Goal: Task Accomplishment & Management: Use online tool/utility

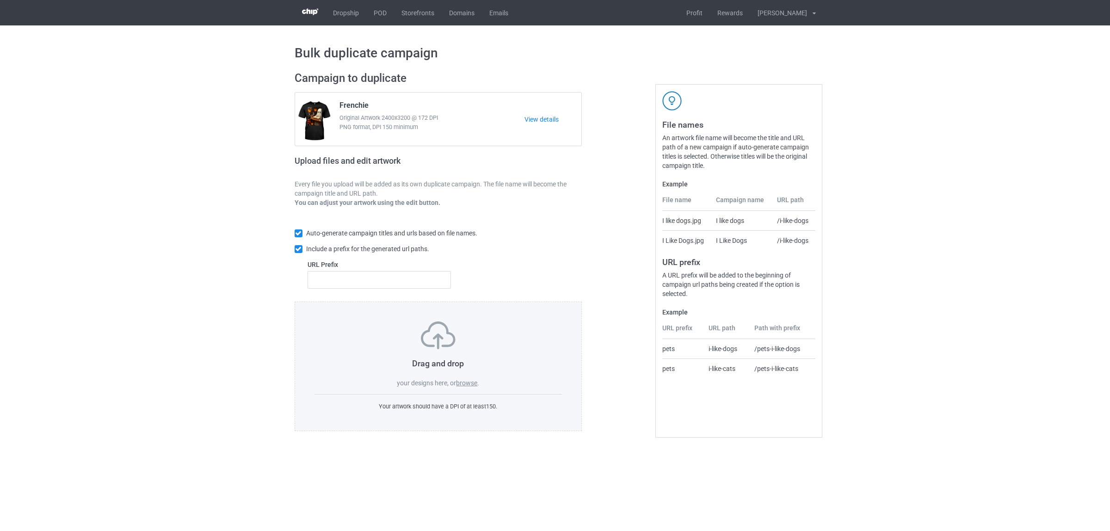
click at [468, 389] on div "Drag and drop your designs here, or browse . Your artwork should have a DPI of …" at bounding box center [439, 367] width 288 height 130
click at [470, 383] on label "browse" at bounding box center [466, 382] width 21 height 7
click at [0, 0] on input "browse" at bounding box center [0, 0] width 0 height 0
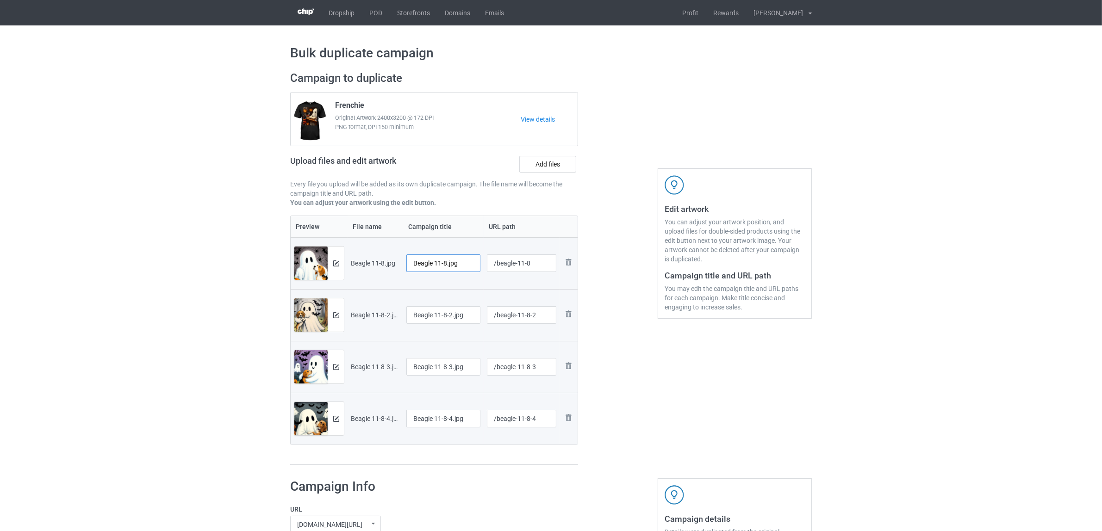
drag, startPoint x: 433, startPoint y: 260, endPoint x: 468, endPoint y: 260, distance: 35.2
click at [468, 260] on input "Beagle 11-8.jpg" at bounding box center [443, 263] width 74 height 18
click at [426, 260] on input "Beagle" at bounding box center [443, 263] width 74 height 18
type input "Beagle"
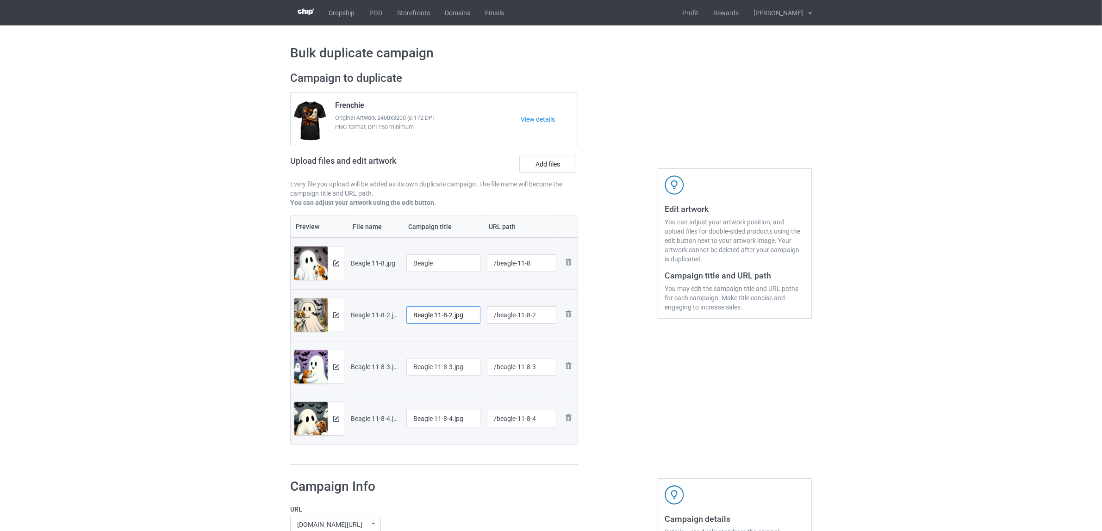
click at [446, 313] on input "Beagle 11-8-2.jpg" at bounding box center [443, 315] width 74 height 18
paste input "text"
type input "Beagle"
click at [446, 366] on input "Beagle 11-8-3.jpg" at bounding box center [443, 367] width 74 height 18
paste input "text"
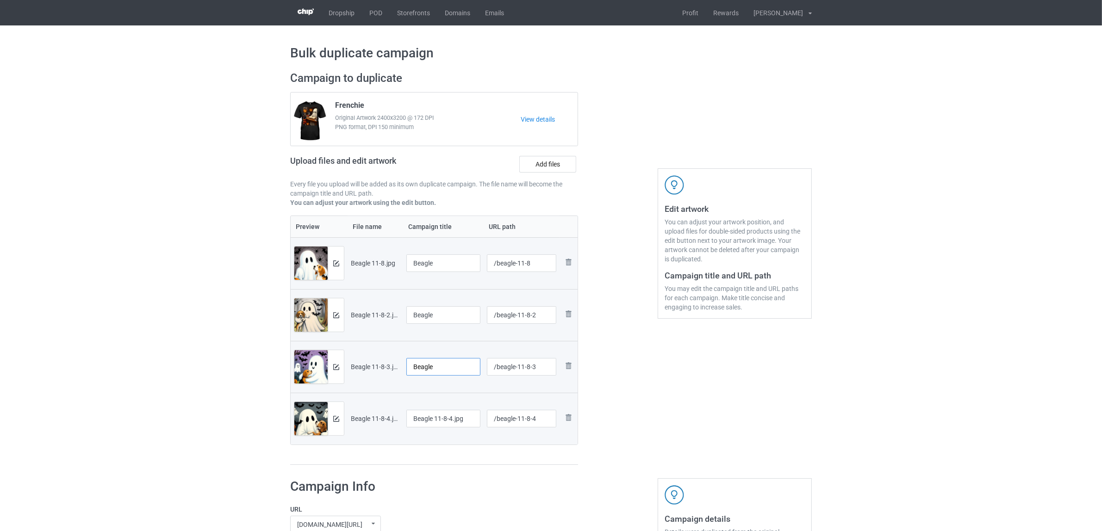
type input "Beagle"
click at [442, 424] on input "Beagle 11-8-4.jpg" at bounding box center [443, 419] width 74 height 18
paste input "text"
type input "Beagle"
click at [445, 494] on h1 "Campaign Info" at bounding box center [427, 486] width 275 height 17
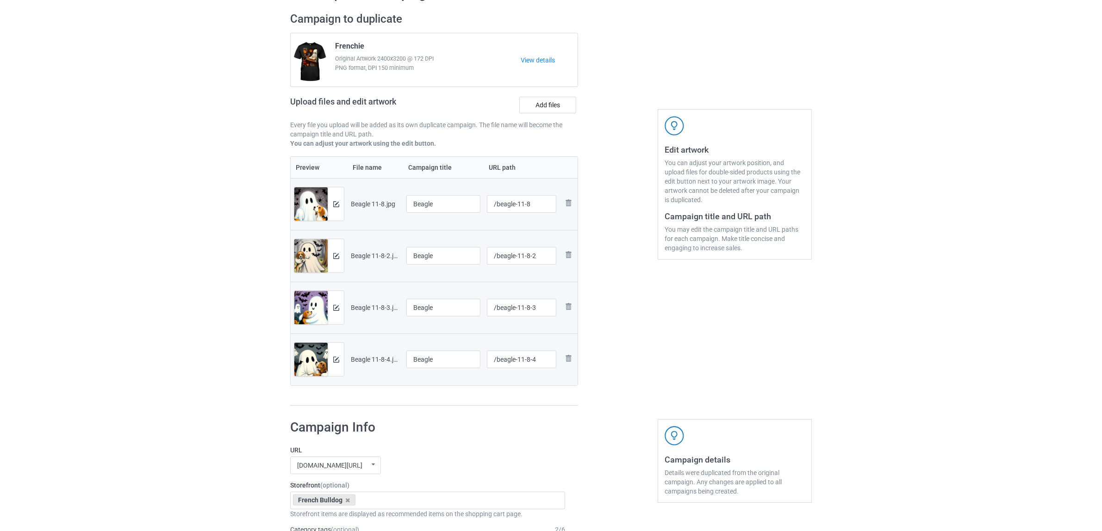
scroll to position [116, 0]
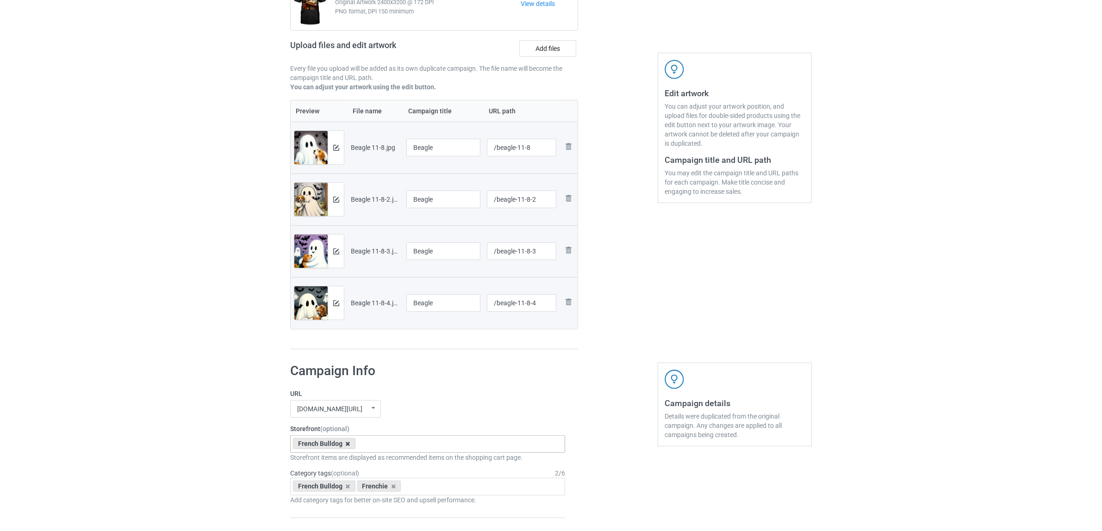
click at [346, 446] on icon at bounding box center [348, 444] width 5 height 6
paste input "Beagle"
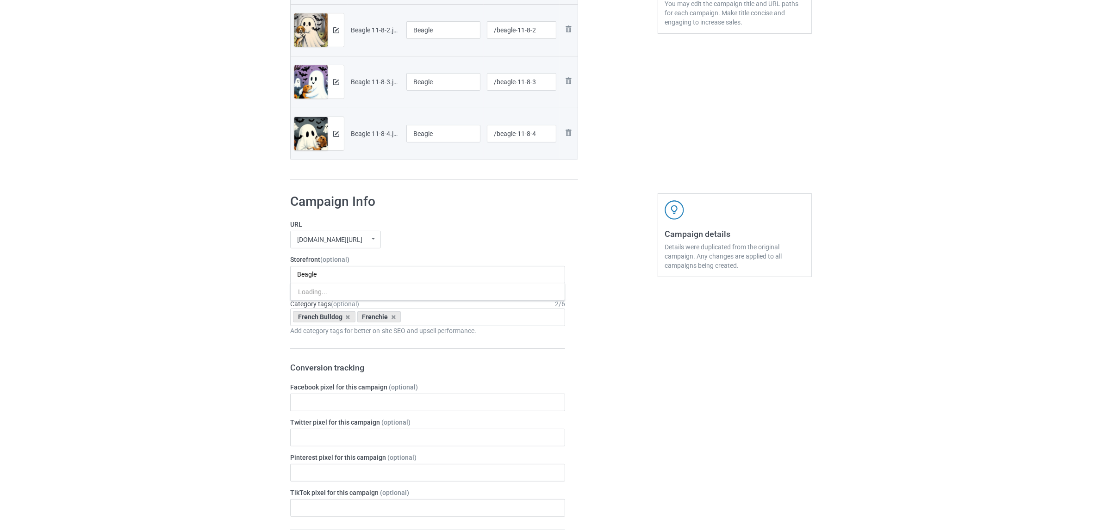
scroll to position [289, 0]
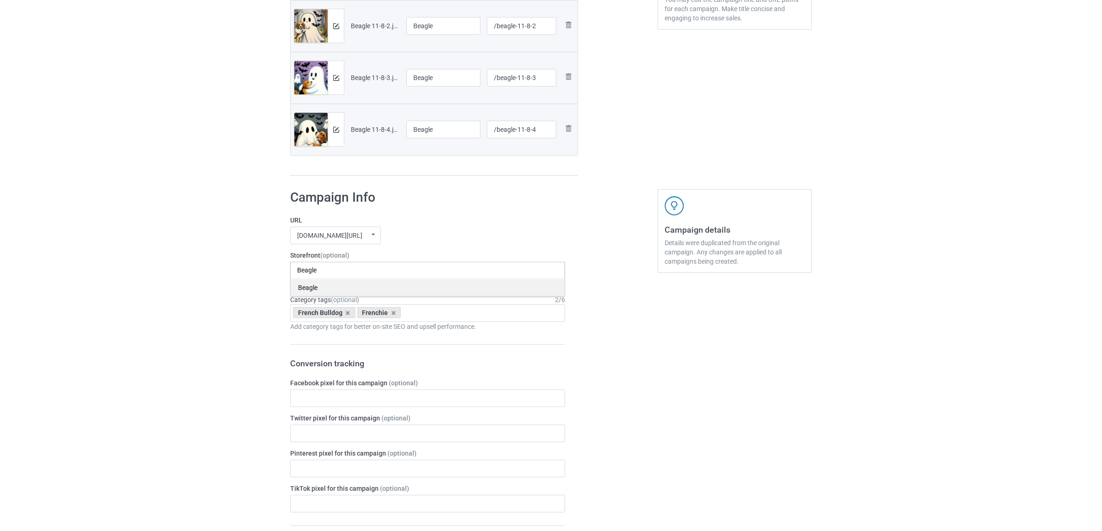
type input "Beagle"
click at [318, 288] on div "Beagle" at bounding box center [428, 287] width 274 height 17
click at [349, 314] on icon at bounding box center [348, 313] width 5 height 6
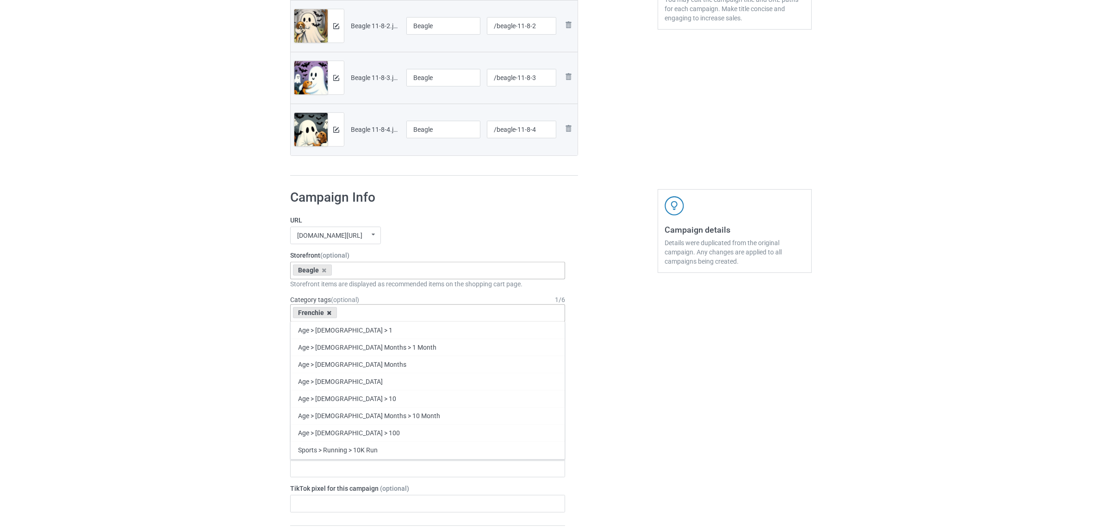
click at [329, 316] on icon at bounding box center [329, 313] width 5 height 6
paste input "Beagle"
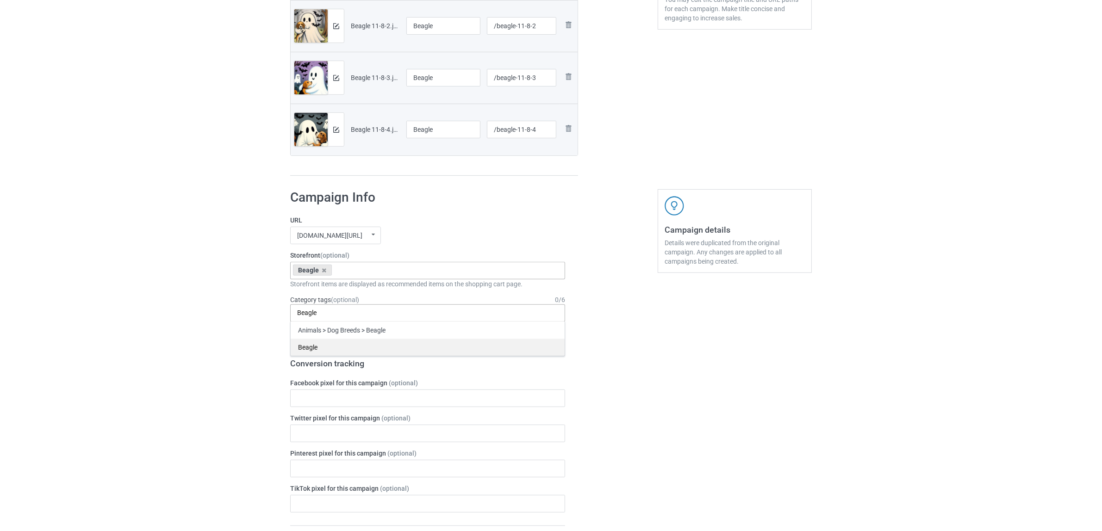
type input "Beagle"
click at [311, 348] on div "Beagle" at bounding box center [428, 347] width 274 height 17
click at [176, 330] on div "Bulk duplicate campaign Campaign to duplicate Frenchie Original Artwork 2400x32…" at bounding box center [551, 390] width 1102 height 1308
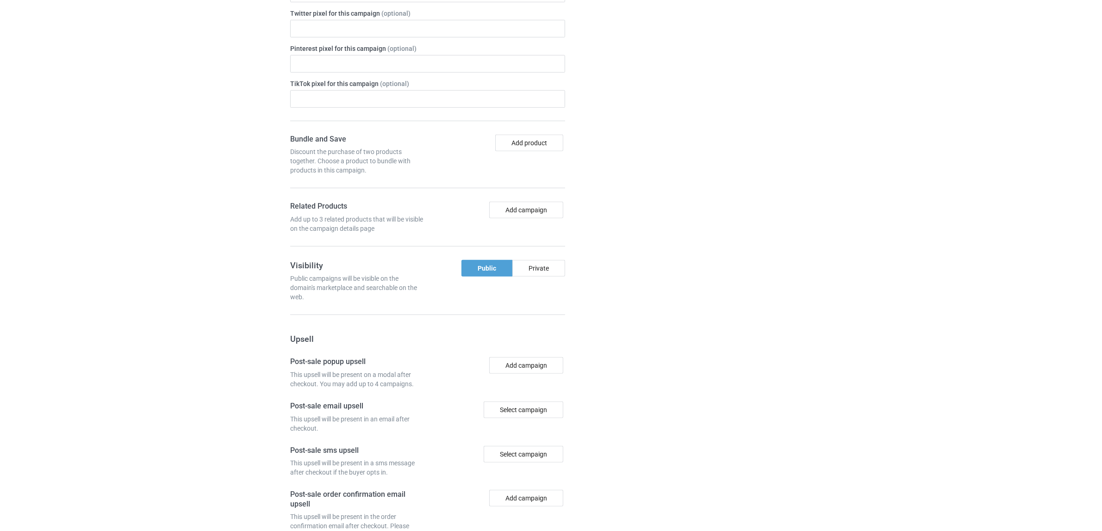
scroll to position [806, 0]
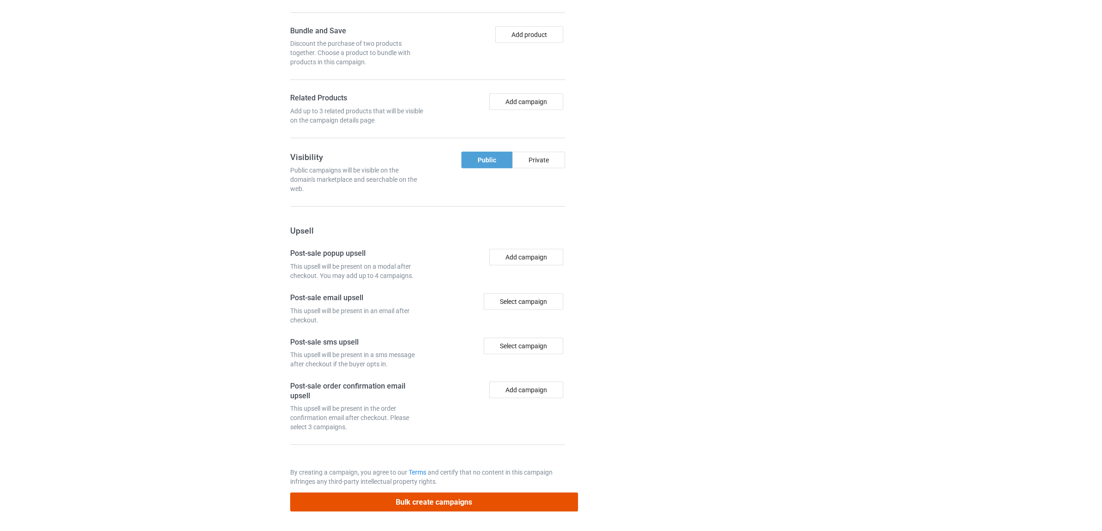
click at [443, 503] on button "Bulk create campaigns" at bounding box center [434, 502] width 288 height 19
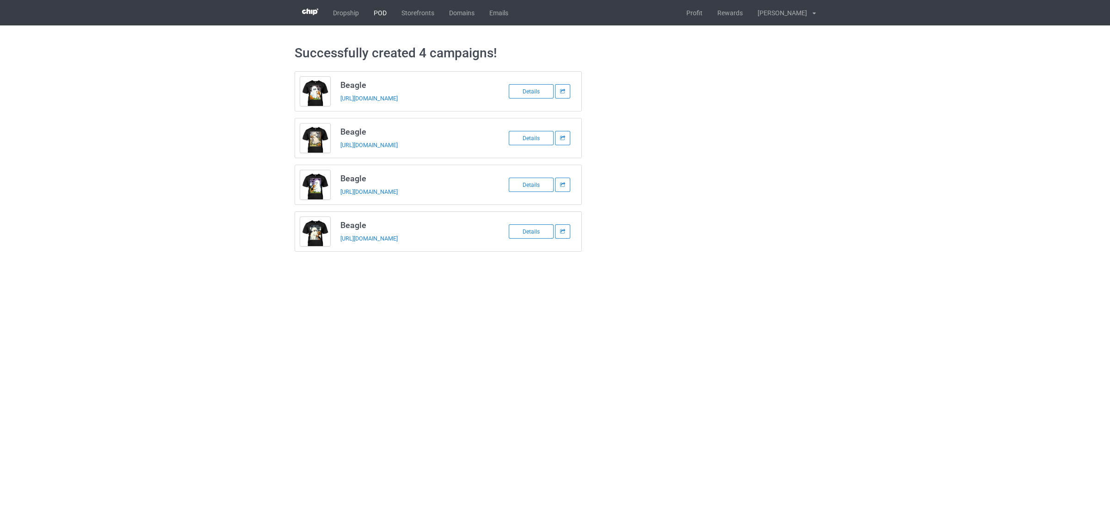
click at [375, 10] on link "POD" at bounding box center [380, 12] width 28 height 25
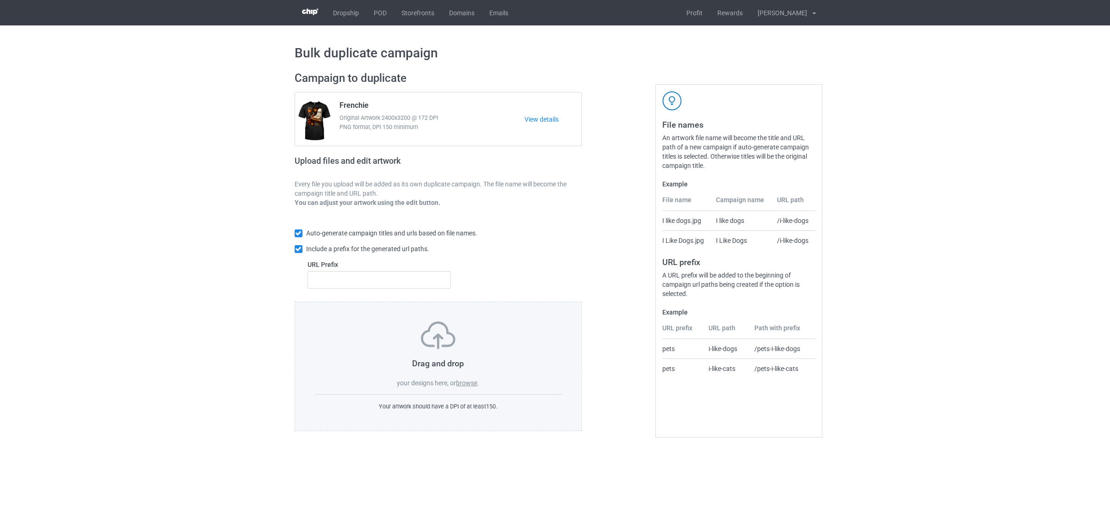
click at [466, 385] on label "browse" at bounding box center [466, 382] width 21 height 7
click at [0, 0] on input "browse" at bounding box center [0, 0] width 0 height 0
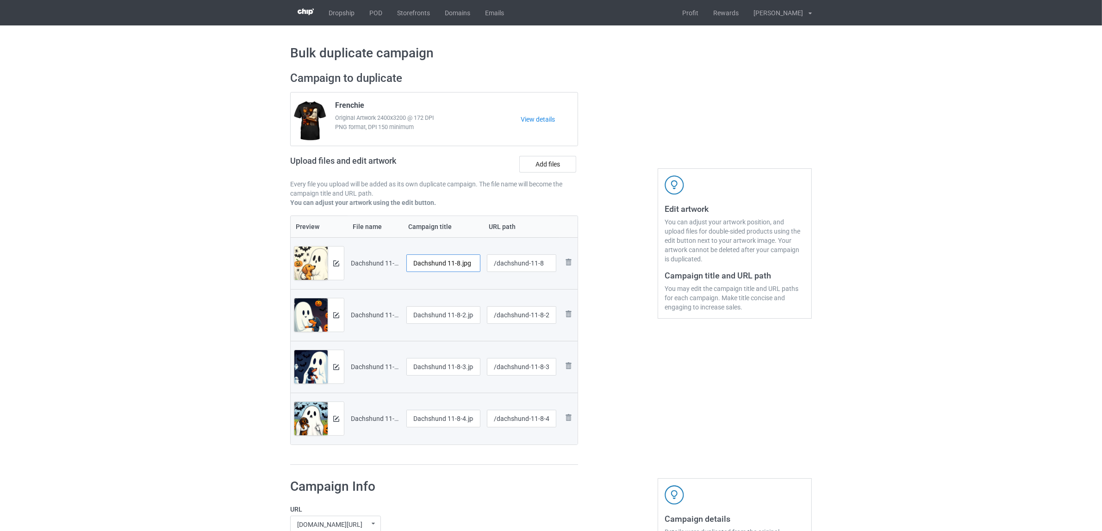
drag, startPoint x: 449, startPoint y: 266, endPoint x: 480, endPoint y: 264, distance: 31.1
click at [480, 264] on td "Dachshund 11-8.jpg" at bounding box center [443, 263] width 81 height 52
click at [431, 262] on input "Dachshund" at bounding box center [443, 263] width 74 height 18
type input "Dachshund"
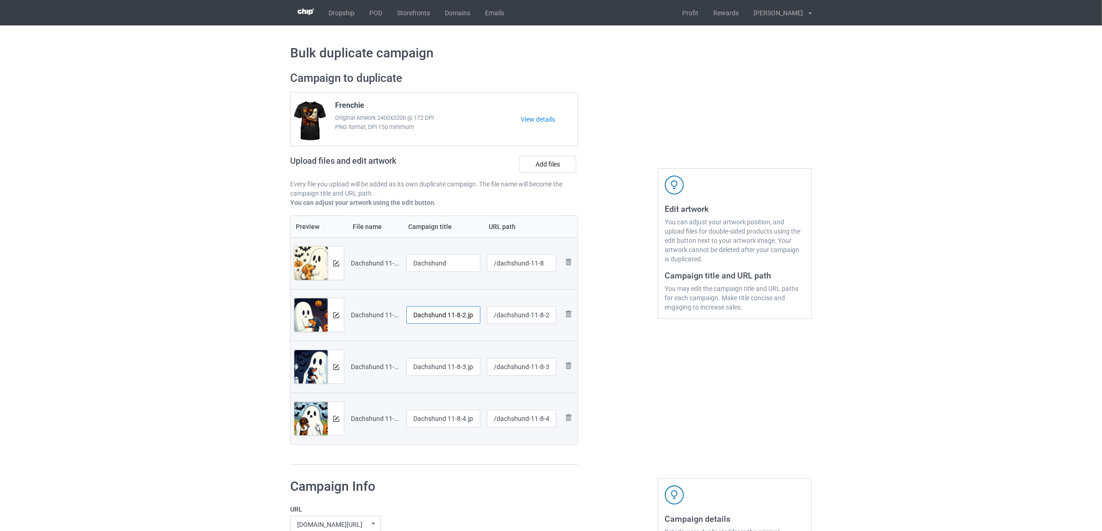
click at [444, 317] on input "Dachshund 11-8-2.jpg" at bounding box center [443, 315] width 74 height 18
paste input "text"
type input "Dachshund"
click at [449, 370] on input "Dachshund 11-8-3.jpg" at bounding box center [443, 367] width 74 height 18
paste input "text"
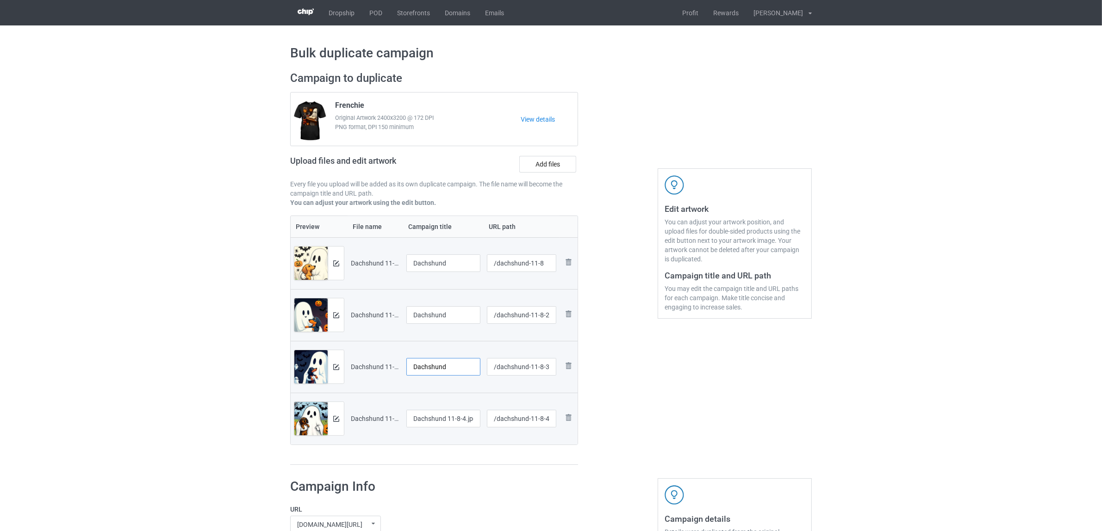
type input "Dachshund"
click at [443, 411] on input "Dachshund 11-8-4.jpg" at bounding box center [443, 419] width 74 height 18
paste input "text"
type input "Dachshund"
click at [454, 465] on div at bounding box center [434, 465] width 288 height 1
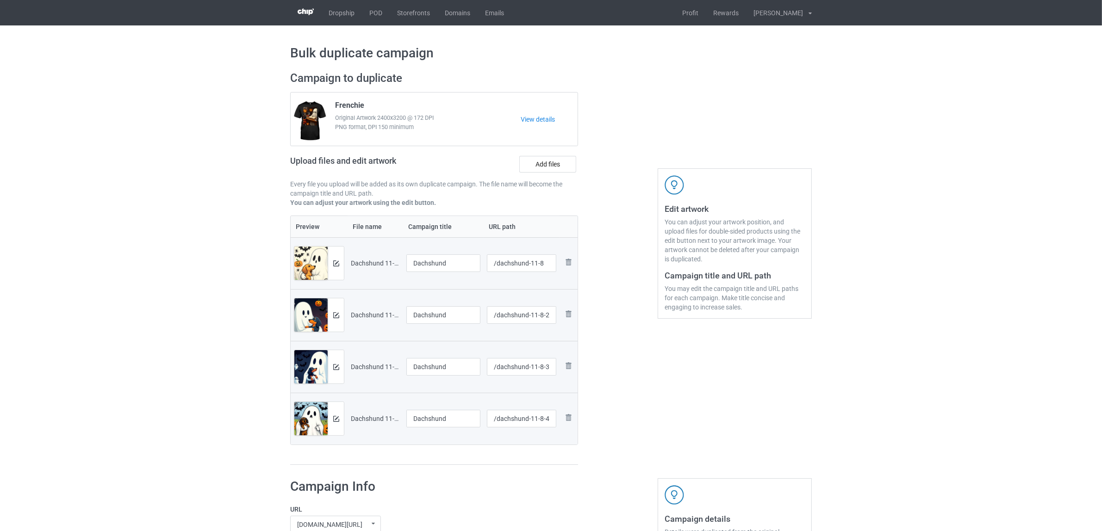
scroll to position [174, 0]
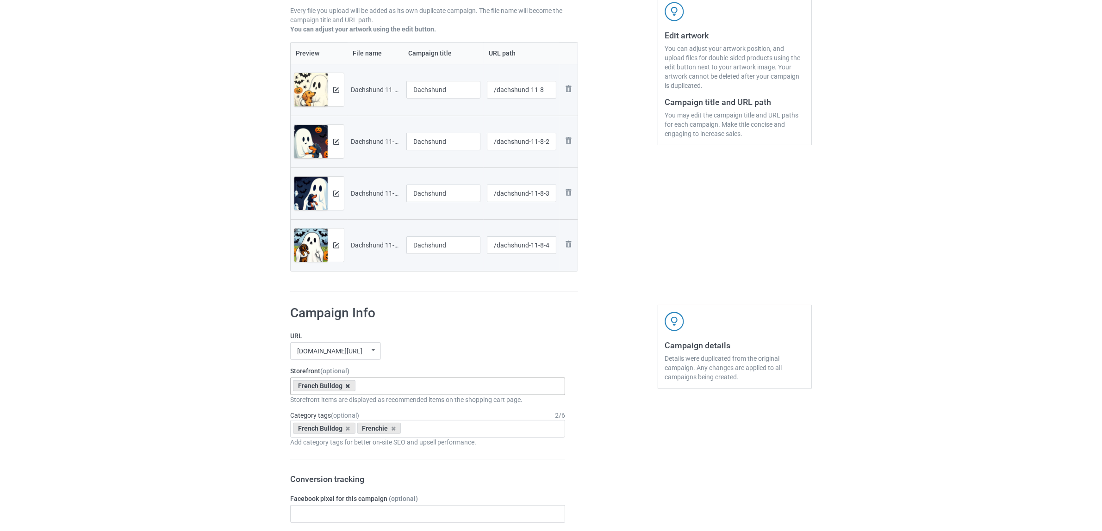
click at [349, 389] on icon at bounding box center [348, 386] width 5 height 6
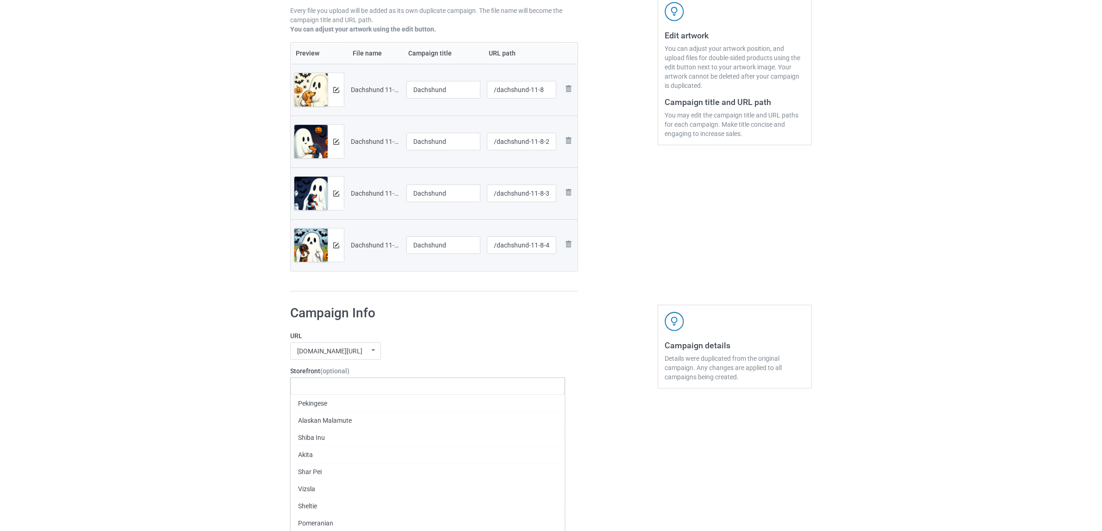
paste input "Dachshund"
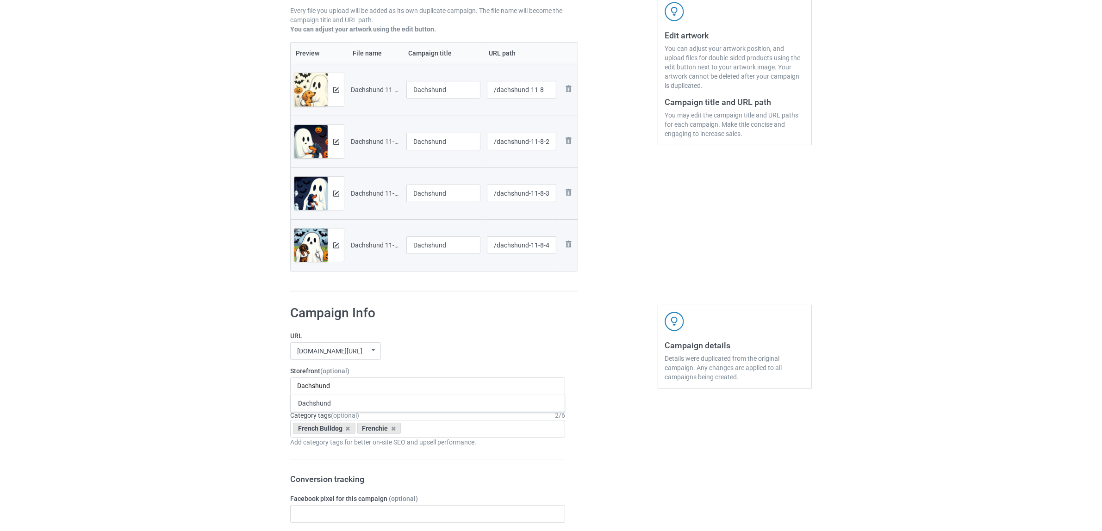
type input "Dachshund"
click at [318, 408] on div "Dachshund" at bounding box center [428, 403] width 274 height 17
click at [347, 428] on icon at bounding box center [348, 429] width 5 height 6
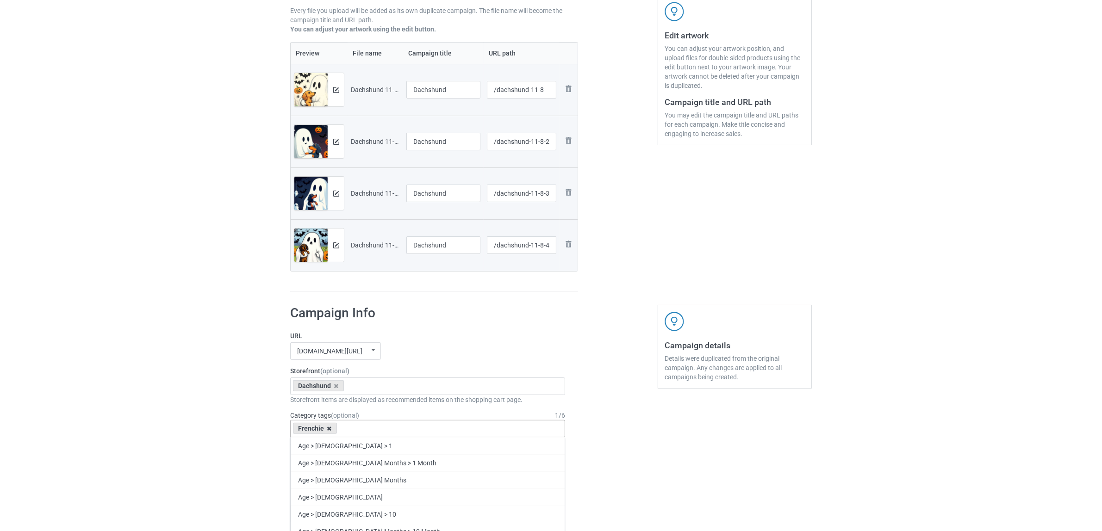
click at [329, 429] on icon at bounding box center [329, 429] width 5 height 6
paste input "Dachshund"
type input "Dachshund"
click at [324, 467] on div "Dachshund" at bounding box center [428, 462] width 274 height 17
click at [200, 429] on div "Bulk duplicate campaign Campaign to duplicate Frenchie Original Artwork 2400x32…" at bounding box center [551, 506] width 1102 height 1308
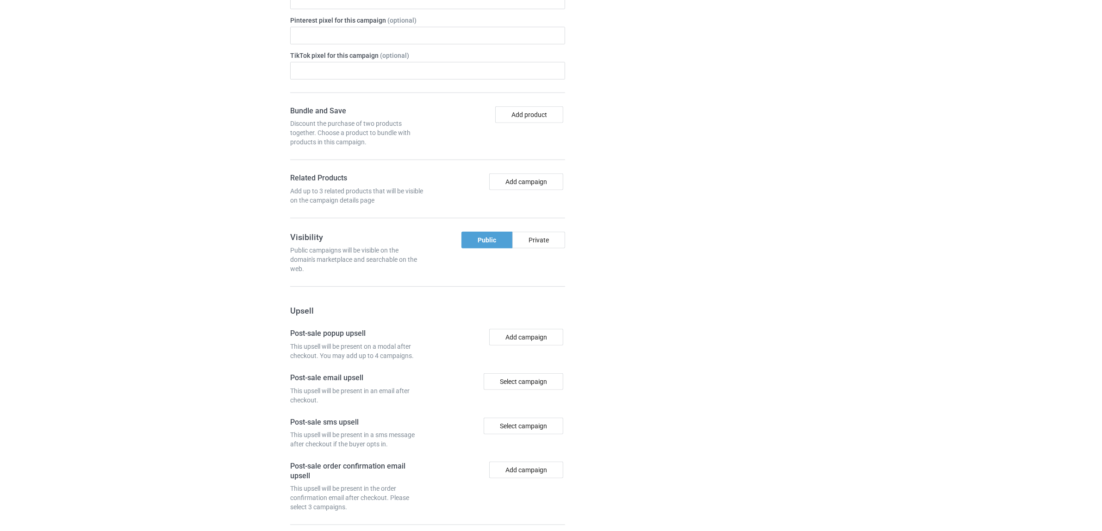
scroll to position [806, 0]
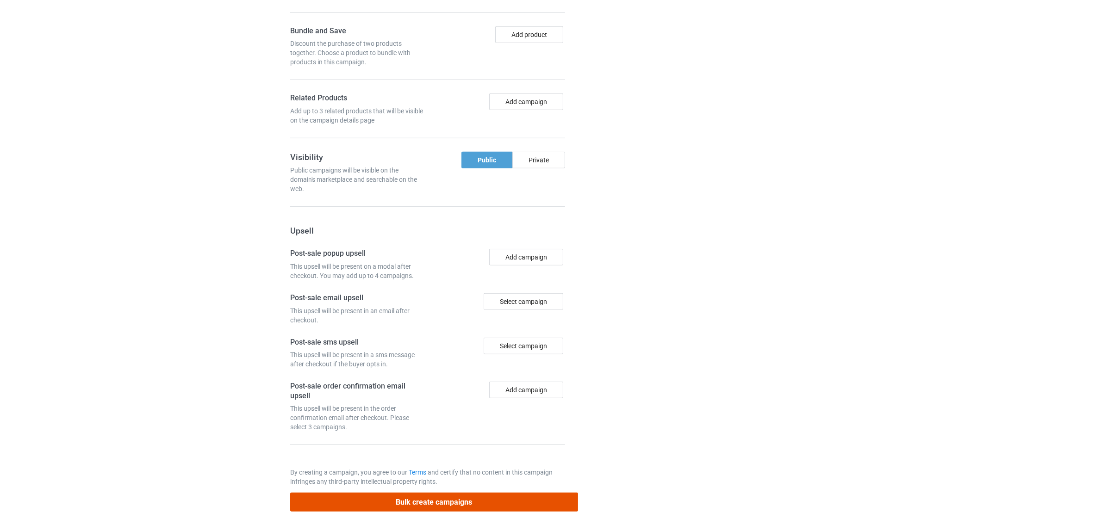
click at [436, 507] on button "Bulk create campaigns" at bounding box center [434, 502] width 288 height 19
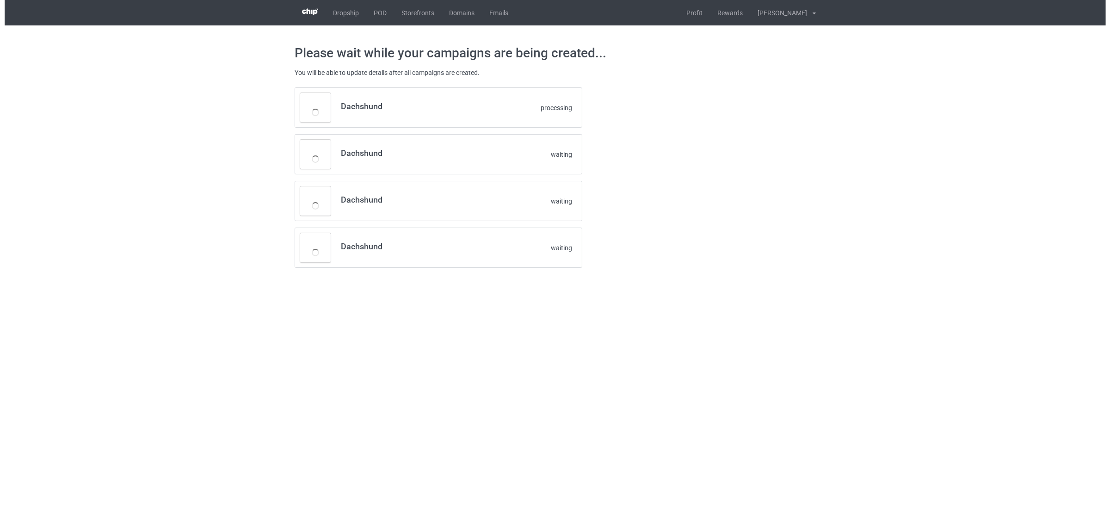
scroll to position [0, 0]
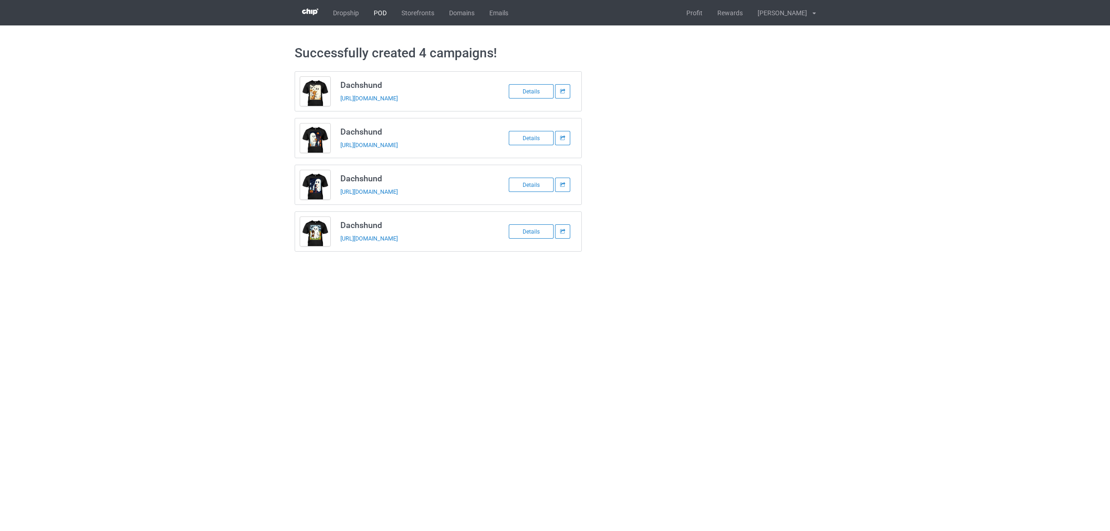
click at [375, 12] on link "POD" at bounding box center [380, 12] width 28 height 25
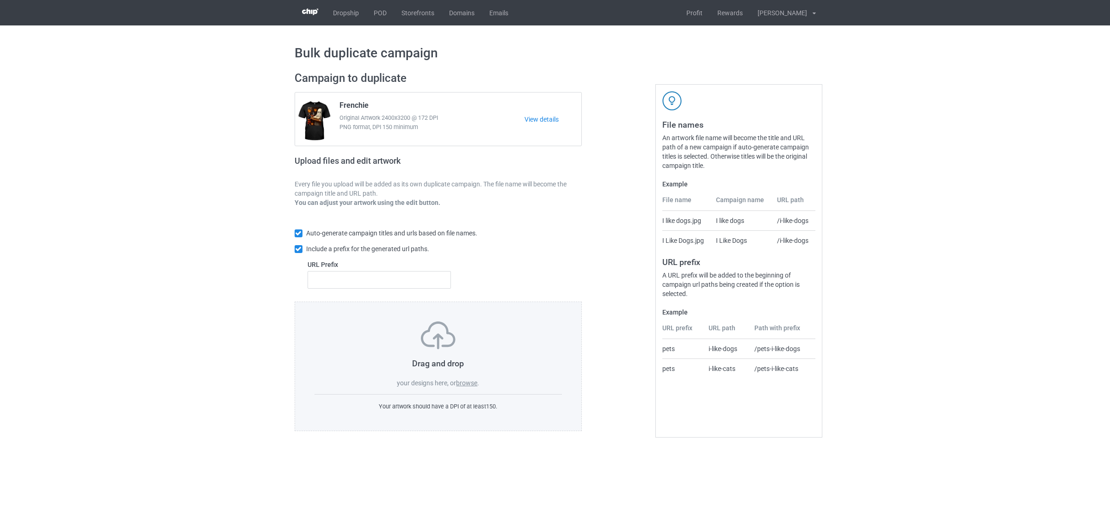
click at [470, 384] on label "browse" at bounding box center [466, 382] width 21 height 7
click at [0, 0] on input "browse" at bounding box center [0, 0] width 0 height 0
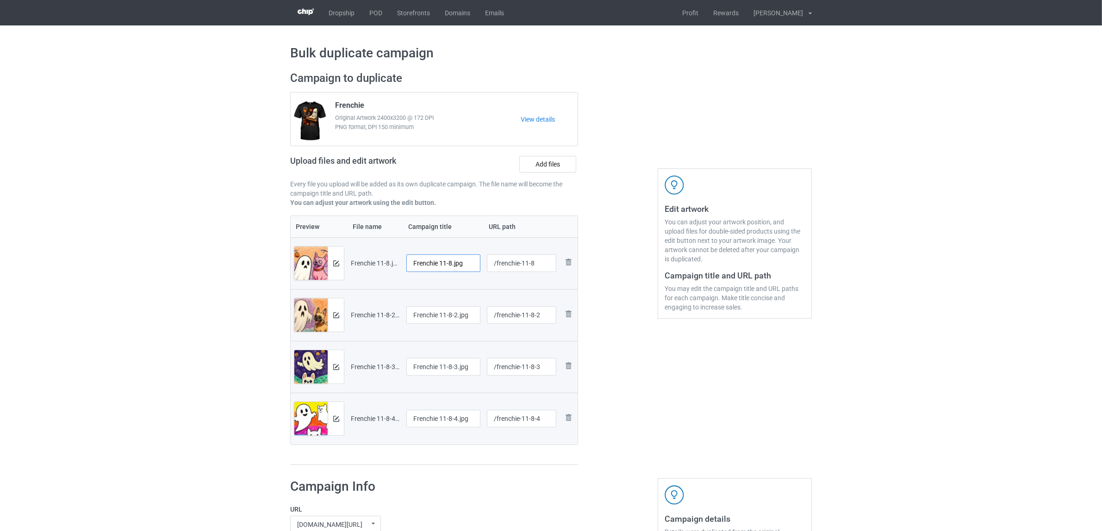
drag, startPoint x: 440, startPoint y: 263, endPoint x: 485, endPoint y: 262, distance: 44.9
click at [485, 262] on tr "Preview and edit artwork Frenchie 11-8.jpg Frenchie 11-8.jpg /frenchie-11-8 Rem…" at bounding box center [434, 263] width 287 height 52
click at [433, 262] on input "Frenchie" at bounding box center [443, 263] width 74 height 18
type input "Frenchie"
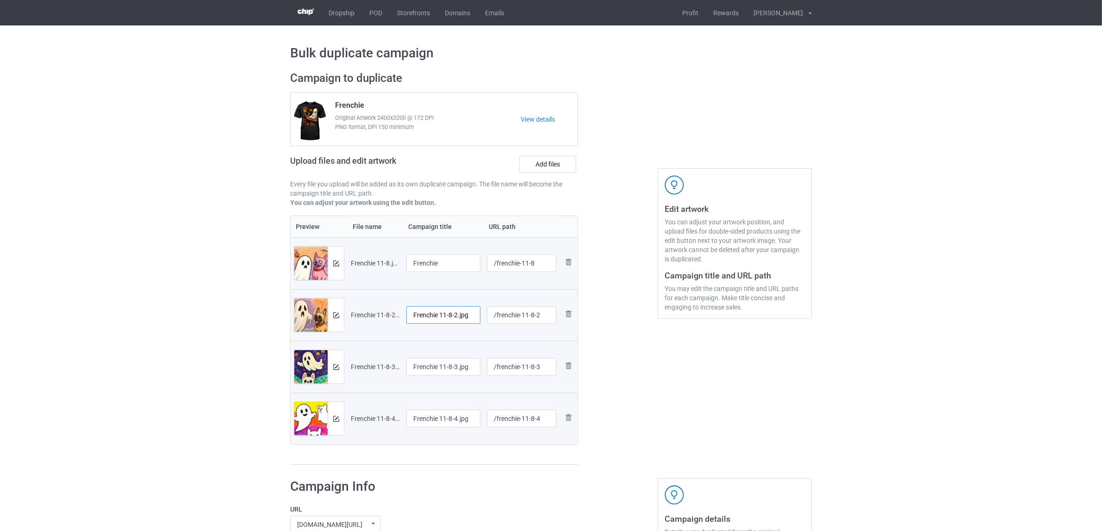
click at [463, 320] on input "Frenchie 11-8-2.jpg" at bounding box center [443, 315] width 74 height 18
paste input "text"
type input "Frenchie"
click at [453, 376] on div at bounding box center [443, 379] width 74 height 6
click at [459, 368] on input "Frenchie 11-8-3.jpg" at bounding box center [443, 367] width 74 height 18
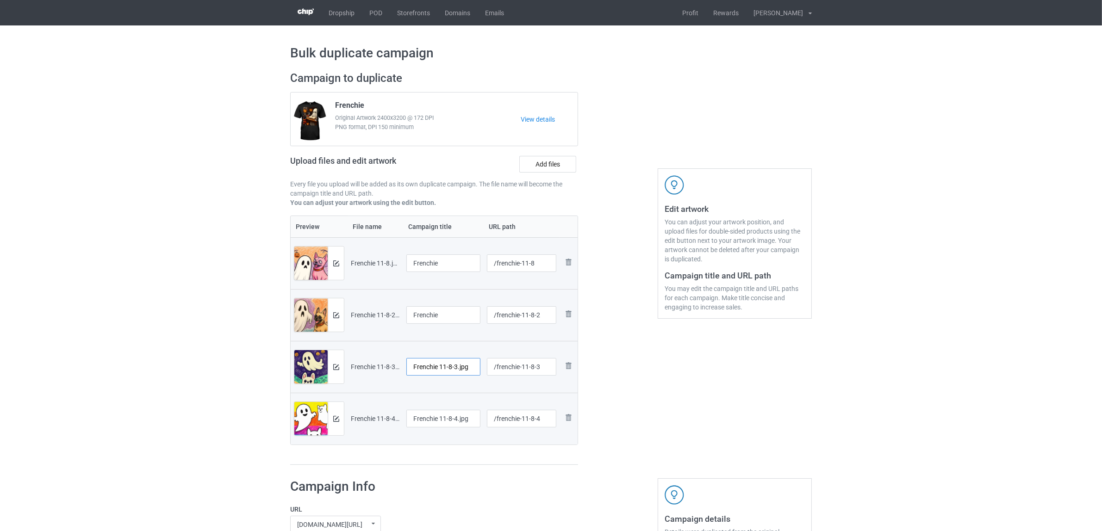
paste input "text"
type input "Frenchie"
click at [442, 426] on input "Frenchie 11-8-4.jpg" at bounding box center [443, 419] width 74 height 18
paste input "text"
type input "Frenchie"
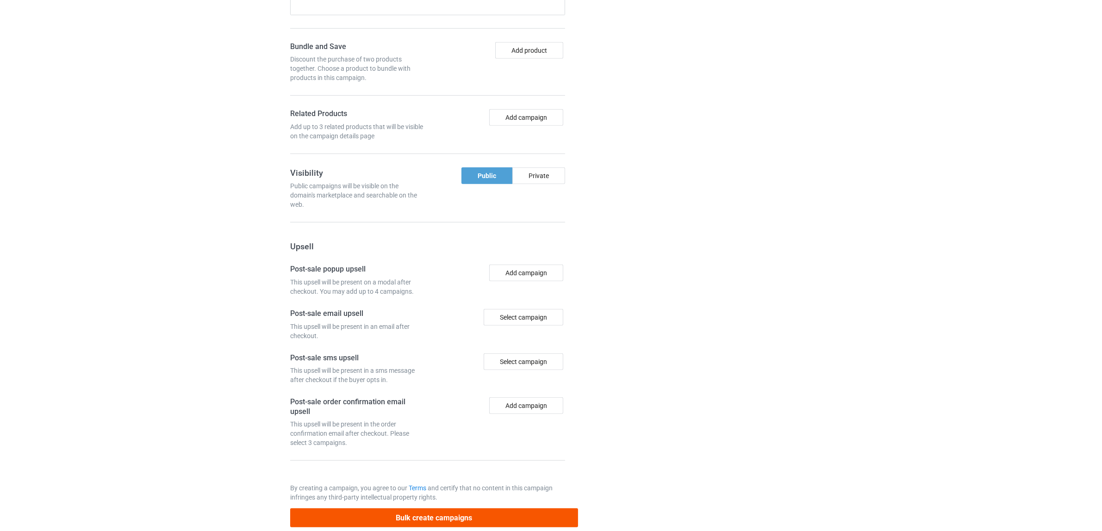
scroll to position [806, 0]
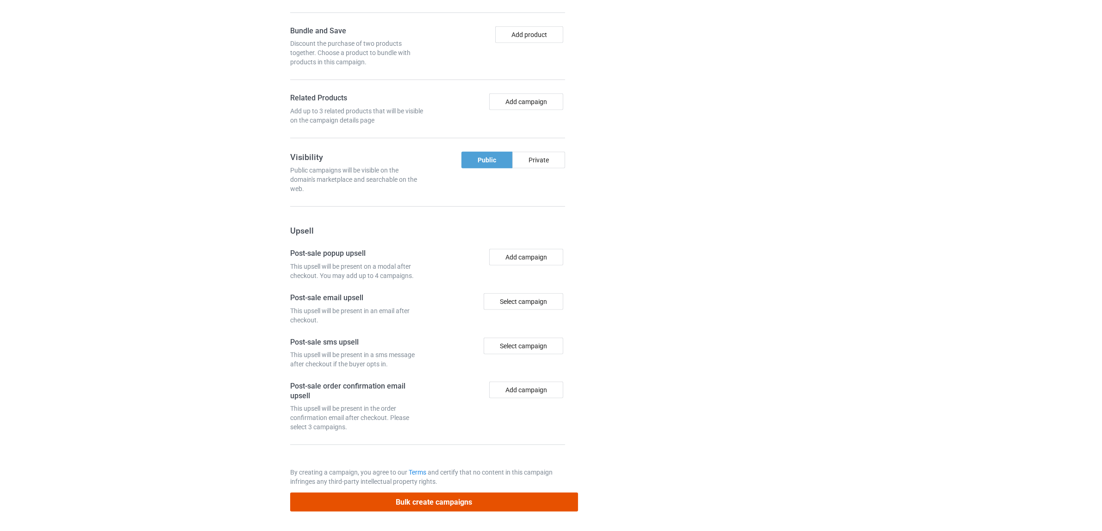
click at [422, 498] on button "Bulk create campaigns" at bounding box center [434, 502] width 288 height 19
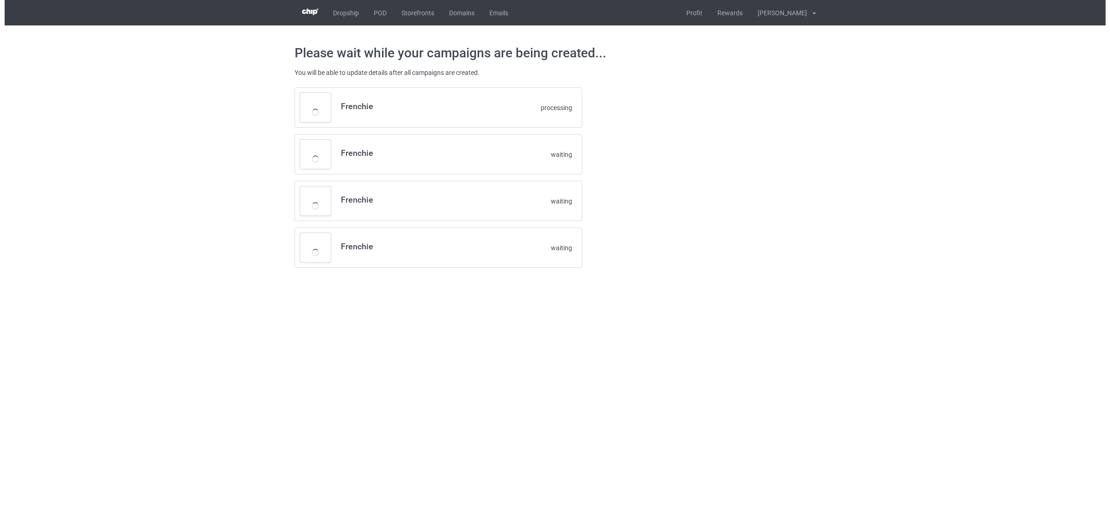
scroll to position [0, 0]
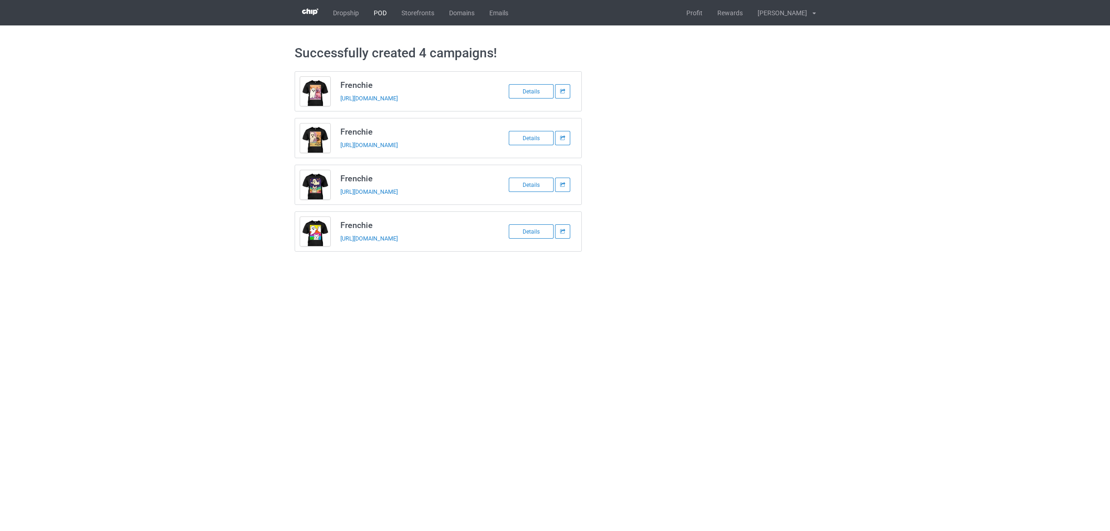
click at [376, 9] on link "POD" at bounding box center [380, 12] width 28 height 25
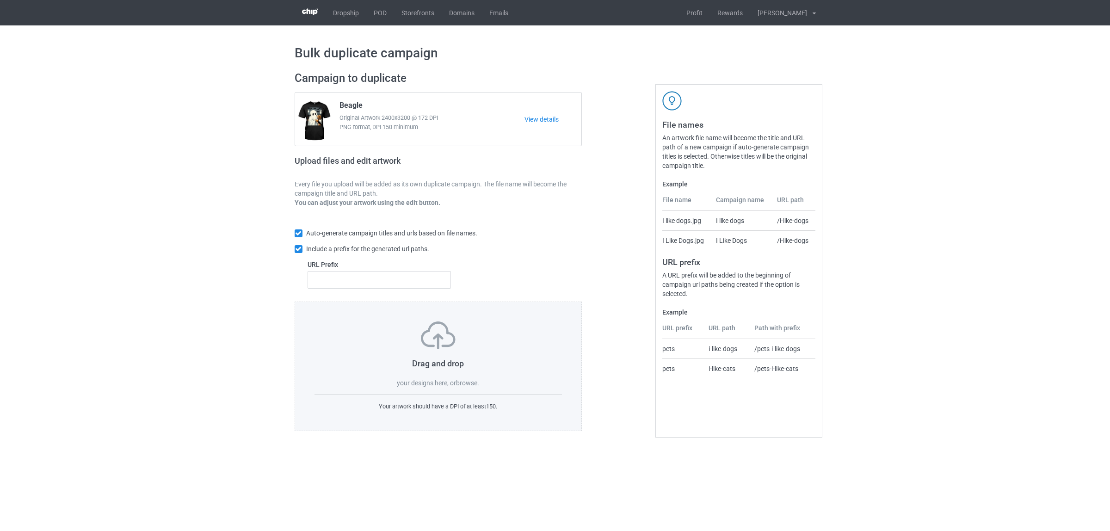
click at [470, 383] on label "browse" at bounding box center [466, 382] width 21 height 7
click at [0, 0] on input "browse" at bounding box center [0, 0] width 0 height 0
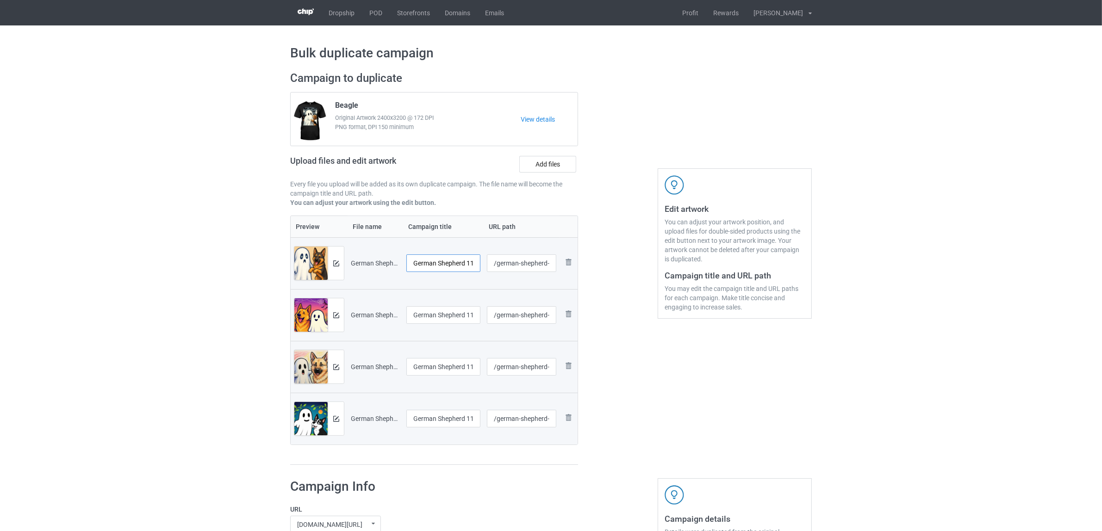
scroll to position [0, 17]
drag, startPoint x: 465, startPoint y: 258, endPoint x: 517, endPoint y: 260, distance: 51.9
click at [517, 260] on tr "Preview and edit artwork German Shepherd 11-8.jpg German Shepherd 11-8.jpg /ger…" at bounding box center [434, 263] width 287 height 52
type input "German Shepherd"
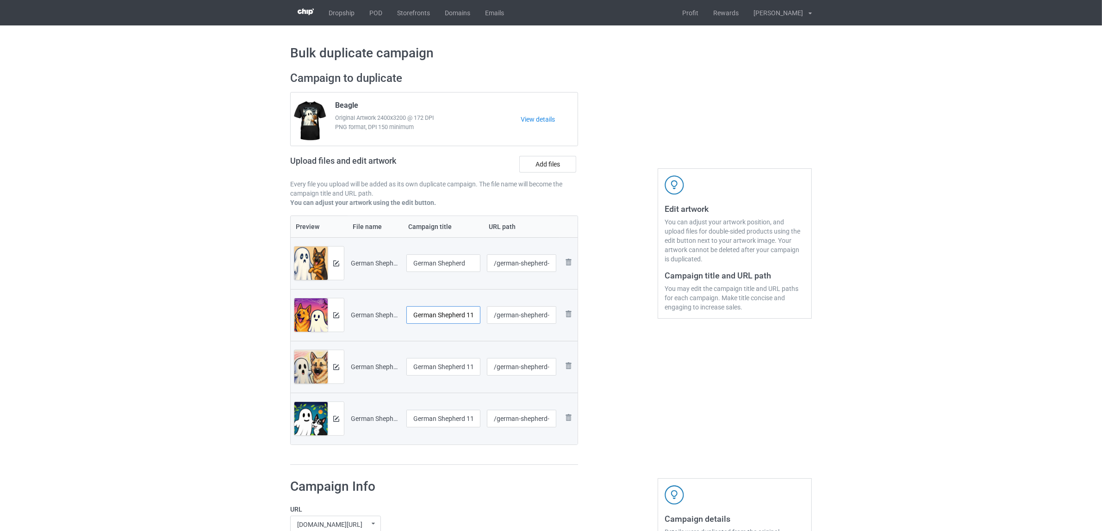
click at [455, 312] on input "German Shepherd 11-8-2.jpg" at bounding box center [443, 315] width 74 height 18
paste input "text"
type input "German Shepherd"
click at [440, 361] on input "German Shepherd 11-8-3.jpg" at bounding box center [443, 367] width 74 height 18
paste input "text"
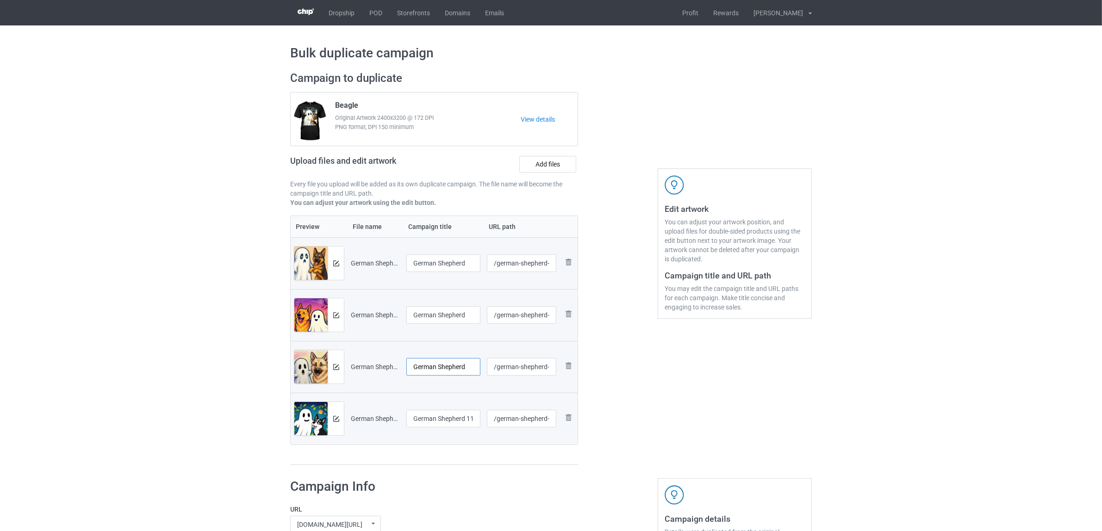
type input "German Shepherd"
click at [448, 420] on input "German Shepherd 11-8-4.jpg" at bounding box center [443, 419] width 74 height 18
paste input "text"
type input "German Shepherd"
click at [448, 457] on div "Preview File name Campaign title URL path Preview and edit artwork German Sheph…" at bounding box center [434, 341] width 288 height 250
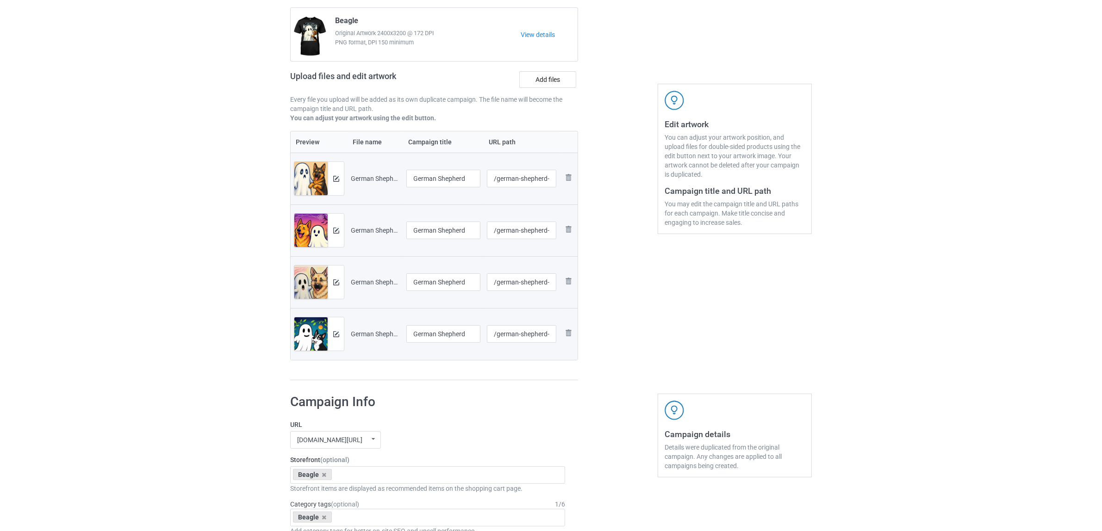
scroll to position [231, 0]
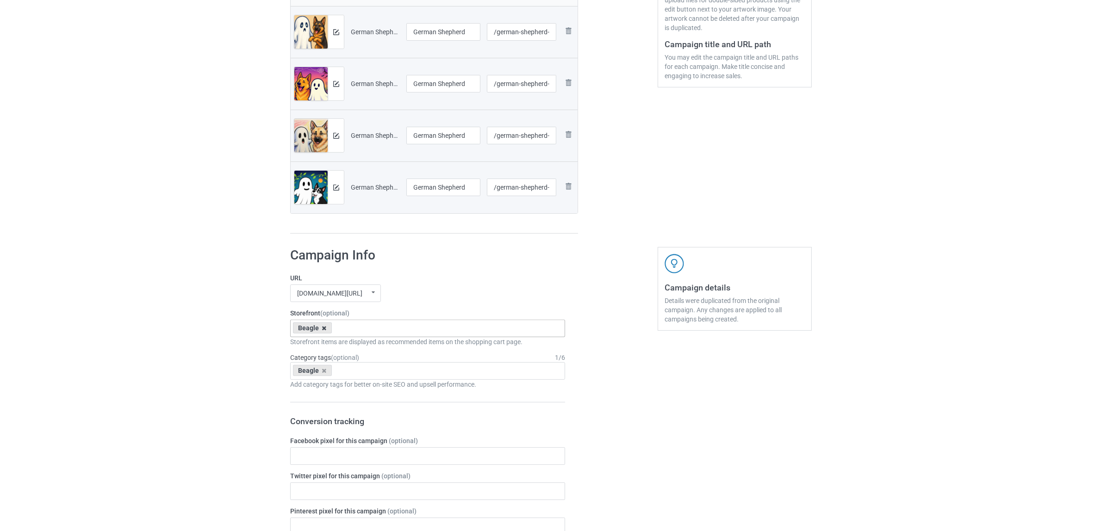
click at [323, 329] on icon at bounding box center [324, 328] width 5 height 6
paste input "German Shepherd"
type input "German Shepherd"
click at [325, 348] on div "German Shepherd" at bounding box center [428, 345] width 274 height 17
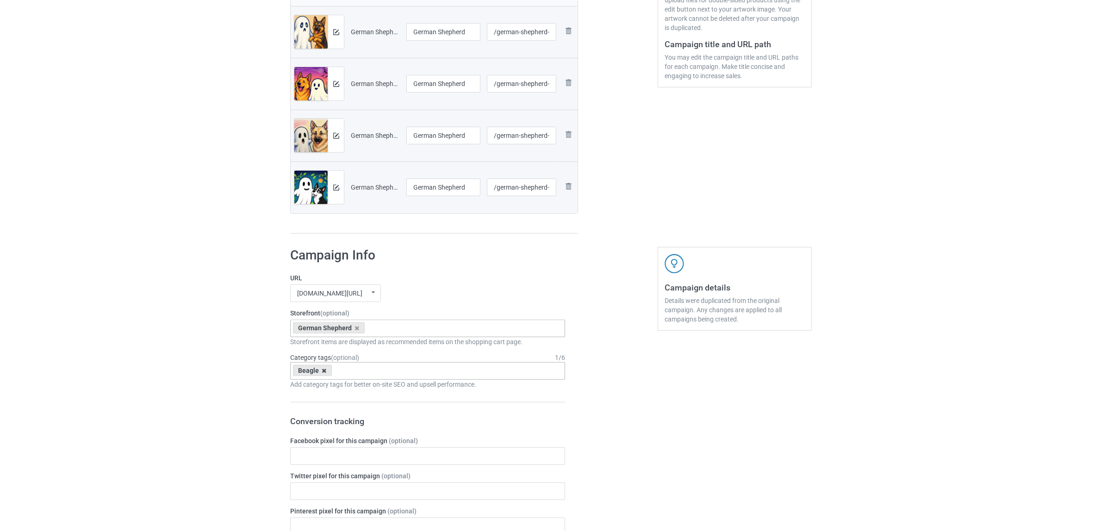
click at [323, 370] on icon at bounding box center [324, 371] width 5 height 6
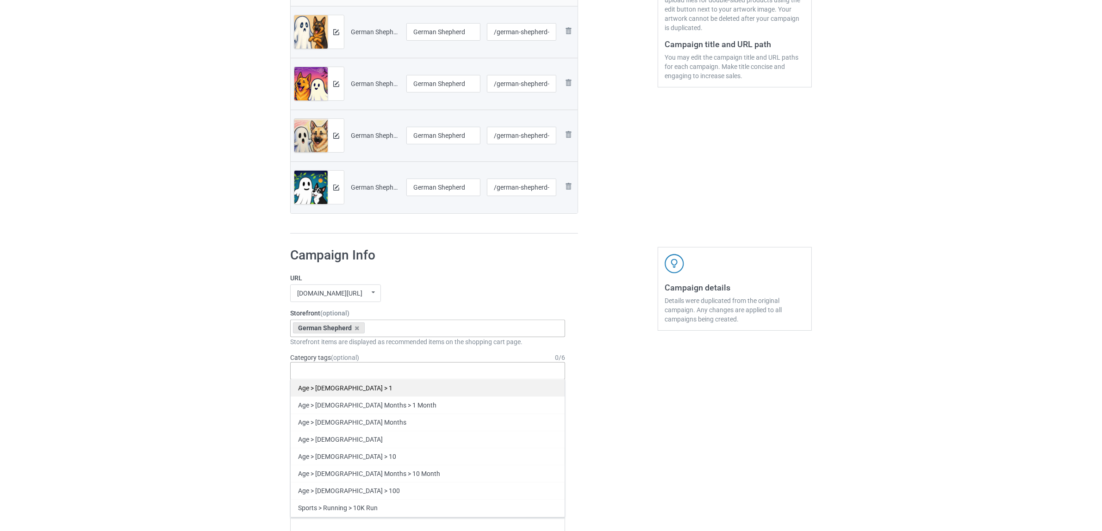
paste input "German Shepherd"
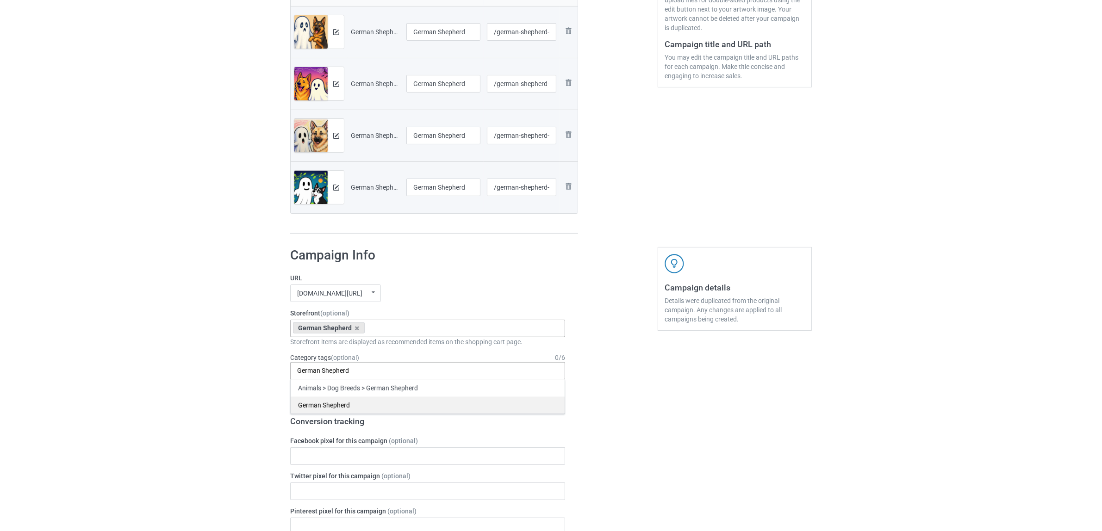
type input "German Shepherd"
click at [322, 408] on div "German Shepherd" at bounding box center [428, 405] width 274 height 17
click at [174, 344] on div "Bulk duplicate campaign Campaign to duplicate Beagle Original Artwork 2400x3200…" at bounding box center [551, 448] width 1102 height 1308
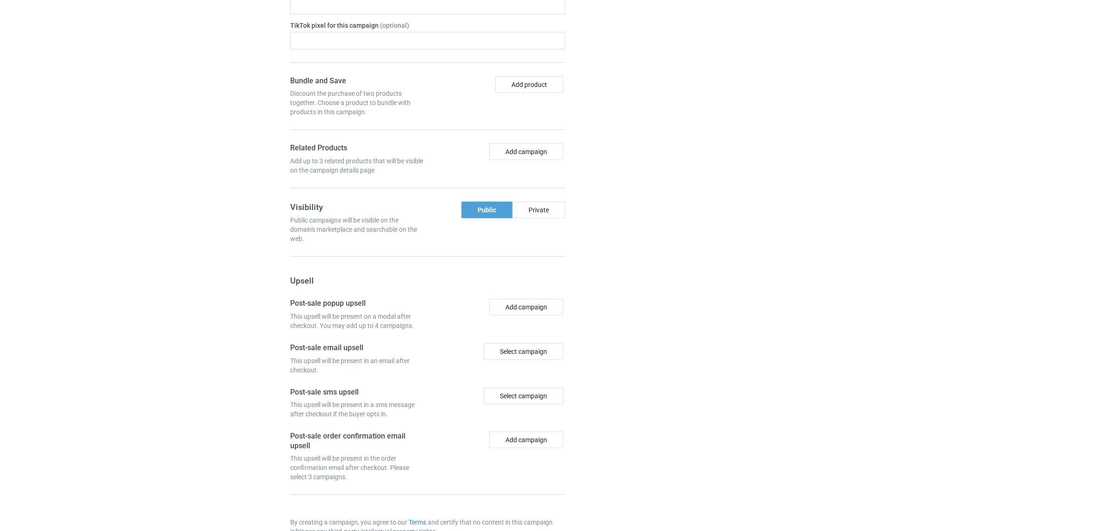
scroll to position [806, 0]
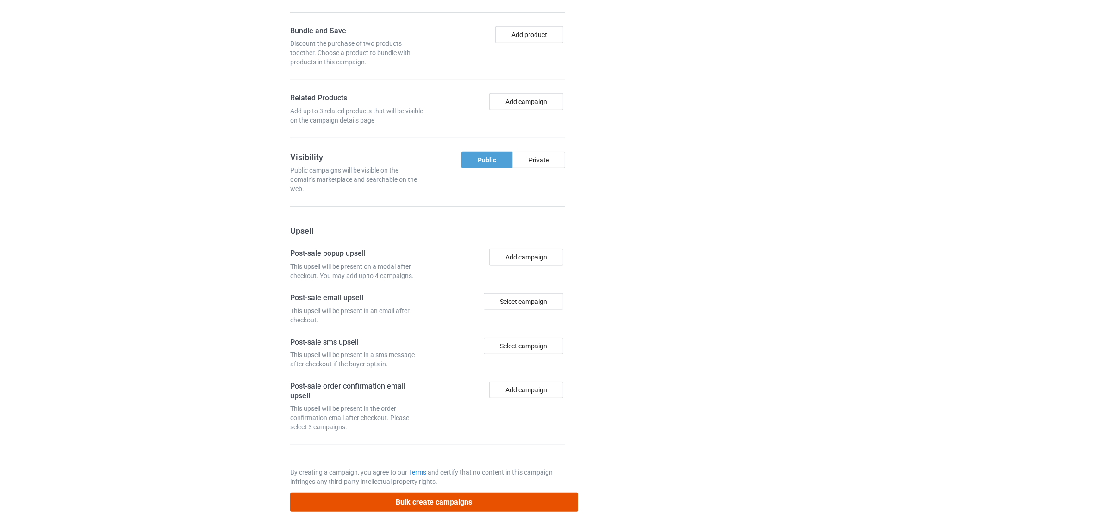
click at [443, 498] on button "Bulk create campaigns" at bounding box center [434, 502] width 288 height 19
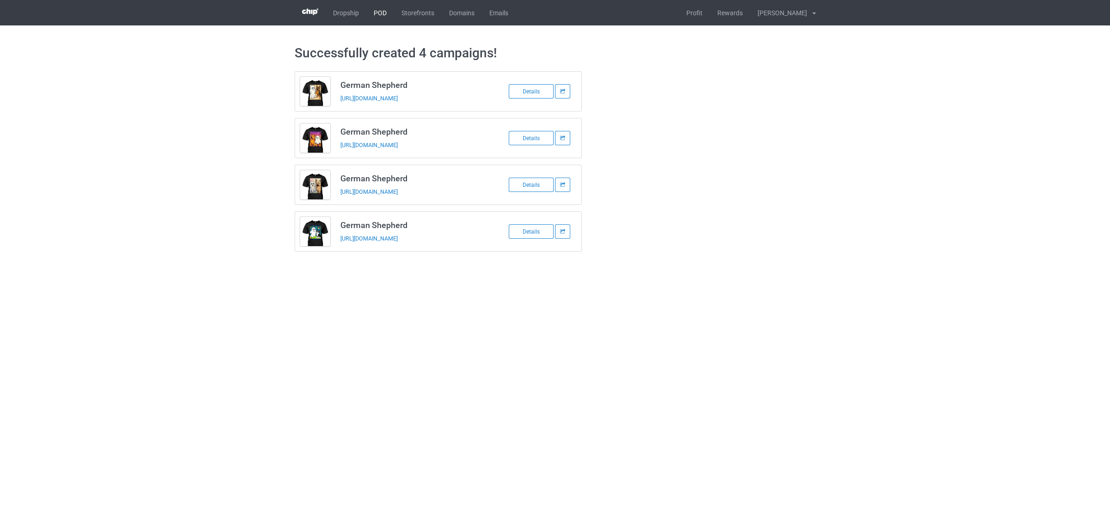
click at [382, 14] on link "POD" at bounding box center [380, 12] width 28 height 25
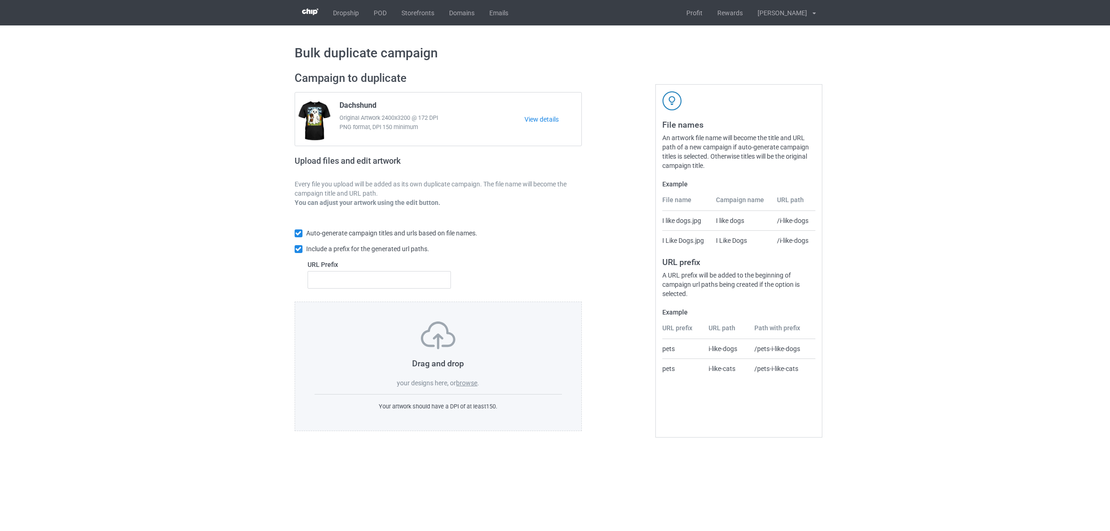
click at [461, 384] on label "browse" at bounding box center [466, 382] width 21 height 7
click at [0, 0] on input "browse" at bounding box center [0, 0] width 0 height 0
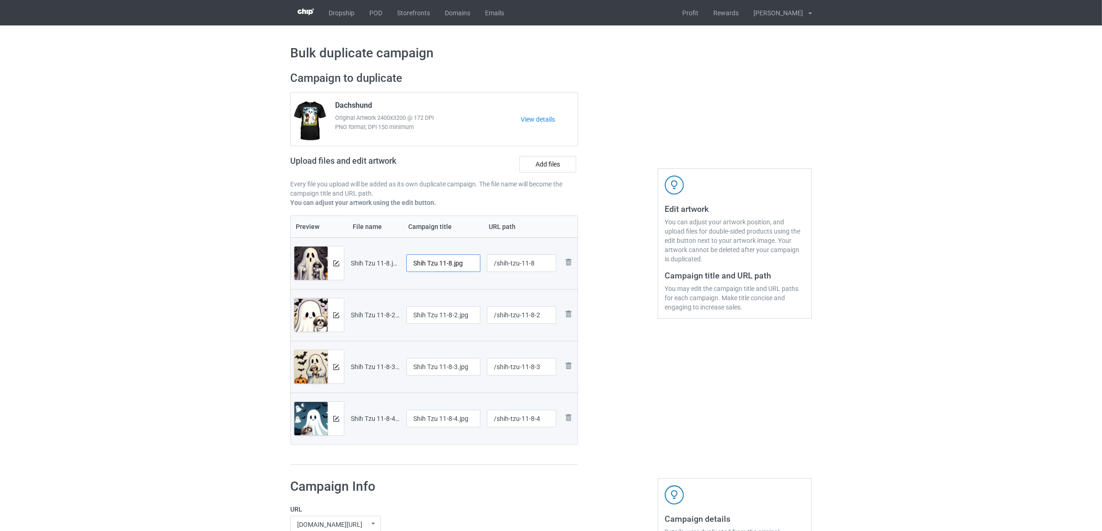
drag, startPoint x: 438, startPoint y: 258, endPoint x: 494, endPoint y: 260, distance: 55.5
click at [494, 260] on tr "Preview and edit artwork [PERSON_NAME] 11-8.jpg Shih Tzu 11-8.jpg /shih-tzu-11-…" at bounding box center [434, 263] width 287 height 52
drag, startPoint x: 461, startPoint y: 262, endPoint x: 387, endPoint y: 260, distance: 74.1
click at [387, 260] on tr "Preview and edit artwork [PERSON_NAME] 11-8.jpg [PERSON_NAME] /[PERSON_NAME]-11…" at bounding box center [434, 263] width 287 height 52
type input "[PERSON_NAME]"
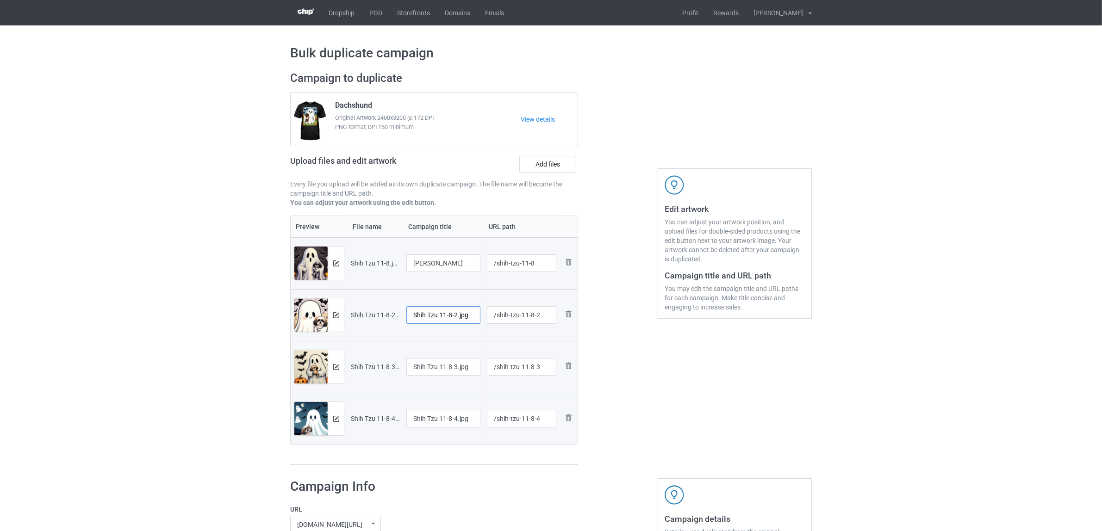
click at [453, 315] on input "Shih Tzu 11-8-2.jpg" at bounding box center [443, 315] width 74 height 18
paste input "text"
type input "[PERSON_NAME]"
click at [459, 370] on input "Shih Tzu 11-8-3.jpg" at bounding box center [443, 367] width 74 height 18
paste input "text"
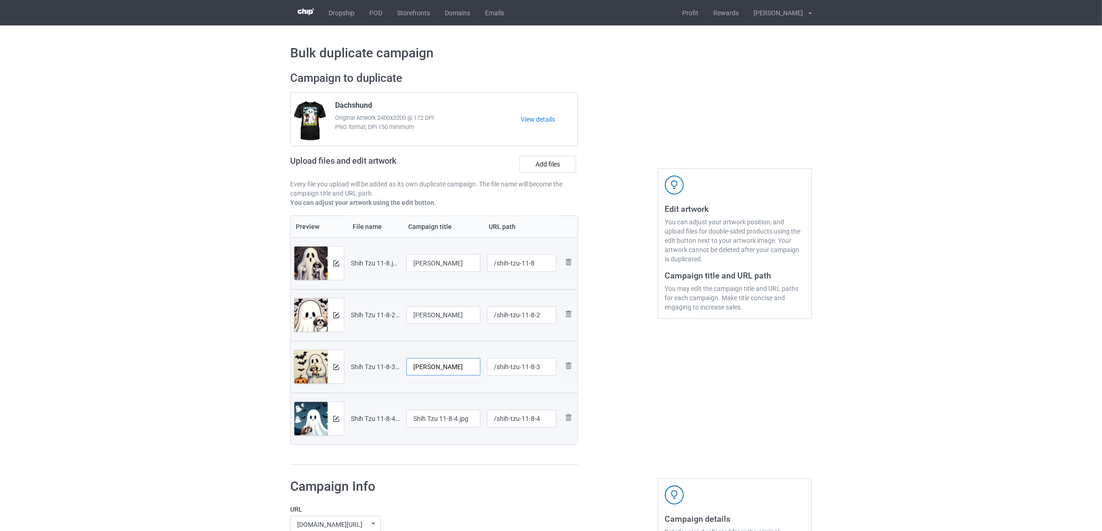
type input "[PERSON_NAME]"
click at [455, 420] on input "Shih Tzu 11-8-4.jpg" at bounding box center [443, 419] width 74 height 18
paste input "text"
type input "[PERSON_NAME]"
click at [459, 461] on div "Preview File name Campaign title URL path Preview and edit artwork [PERSON_NAME…" at bounding box center [434, 341] width 288 height 250
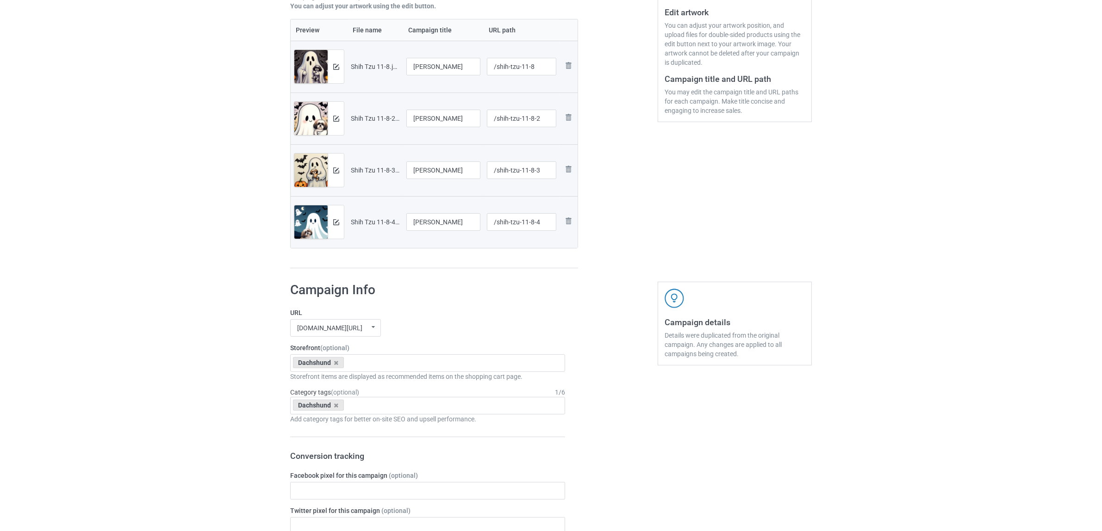
scroll to position [231, 0]
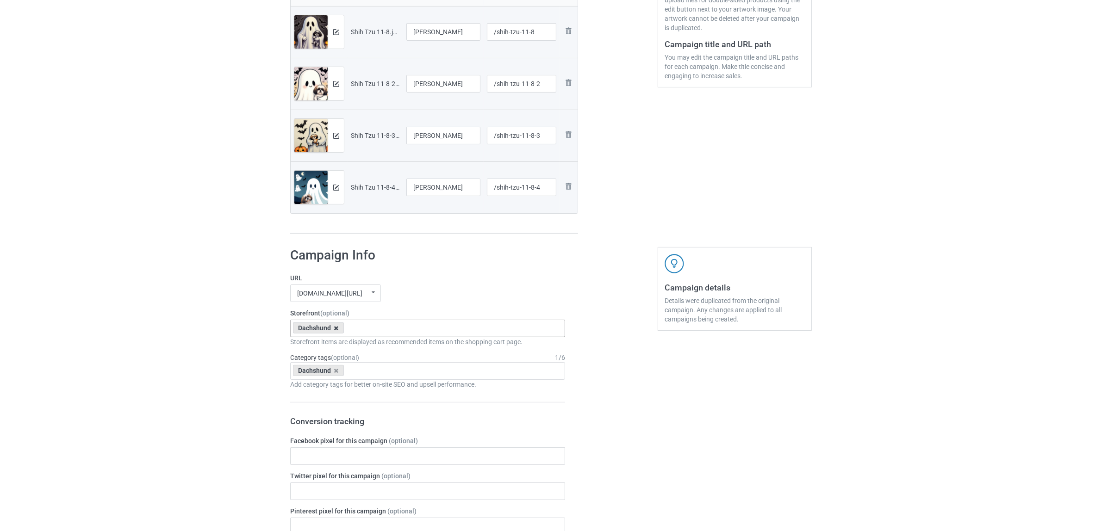
click at [334, 329] on icon at bounding box center [336, 328] width 5 height 6
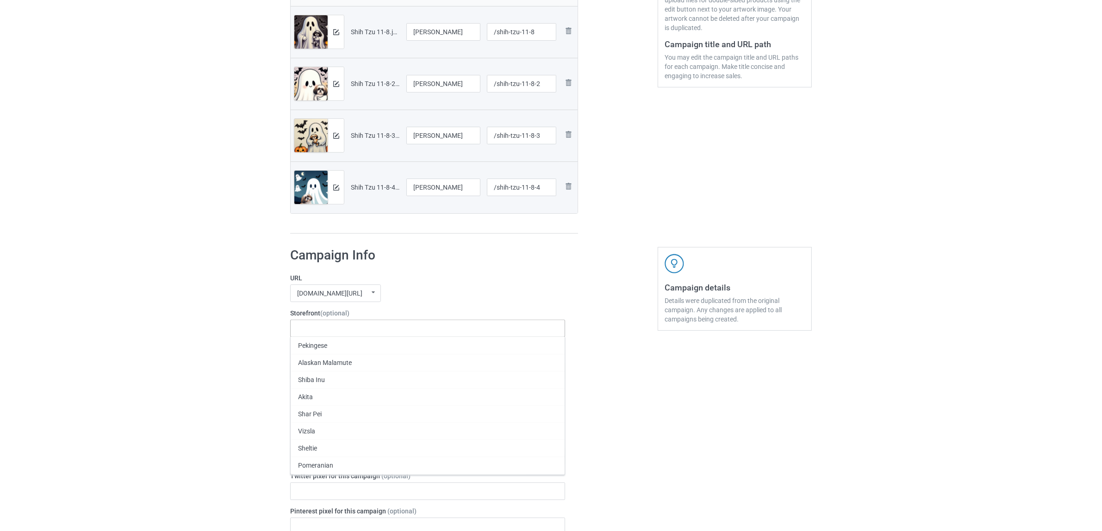
paste input "[PERSON_NAME]"
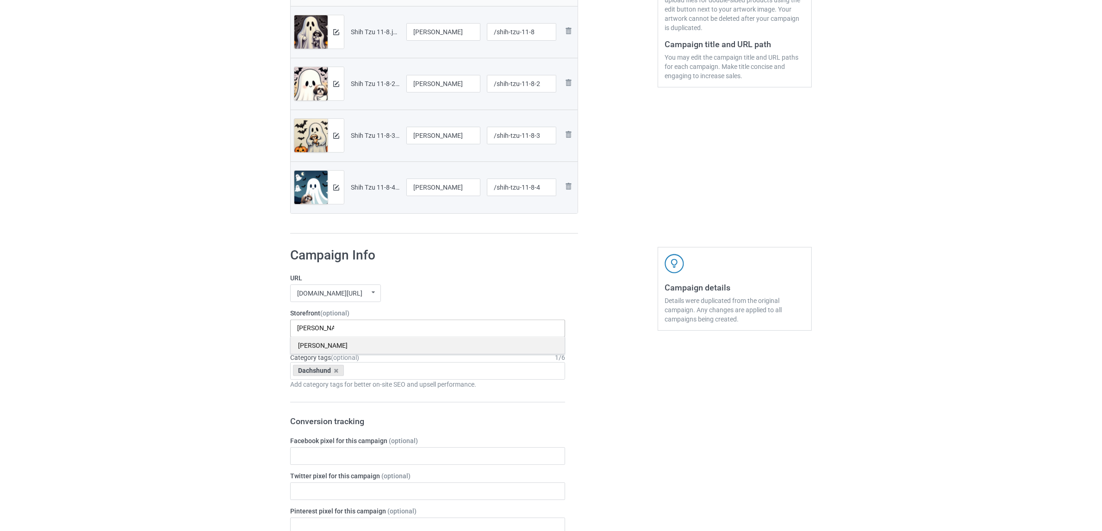
type input "[PERSON_NAME]"
click at [318, 345] on div "[PERSON_NAME]" at bounding box center [428, 345] width 274 height 17
click at [334, 370] on icon at bounding box center [336, 371] width 5 height 6
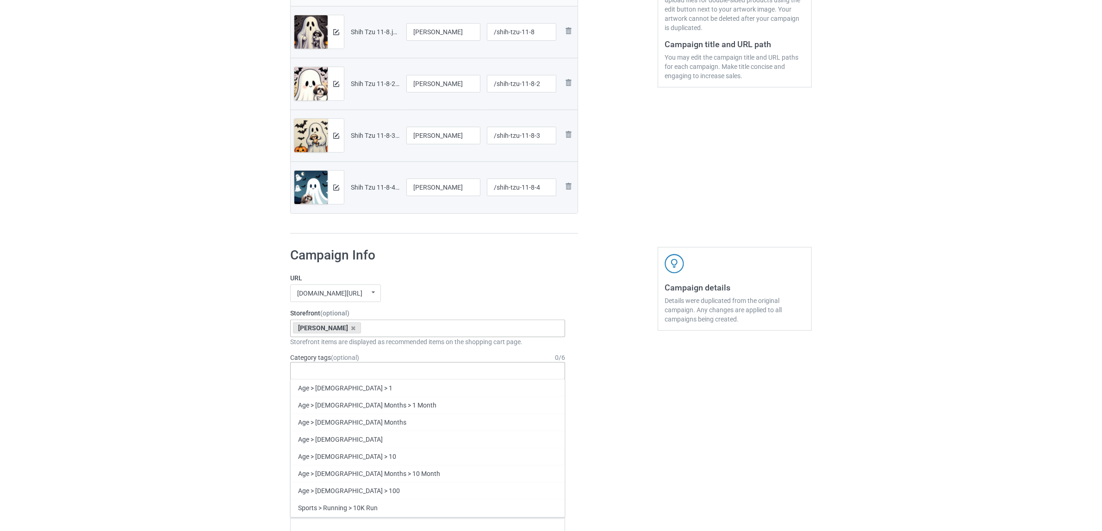
paste input "[PERSON_NAME]"
type input "[PERSON_NAME]"
click at [327, 403] on div "[PERSON_NAME]" at bounding box center [428, 405] width 274 height 17
click at [233, 376] on div "Bulk duplicate campaign Campaign to duplicate Dachshund Original Artwork 2400x3…" at bounding box center [551, 448] width 1102 height 1308
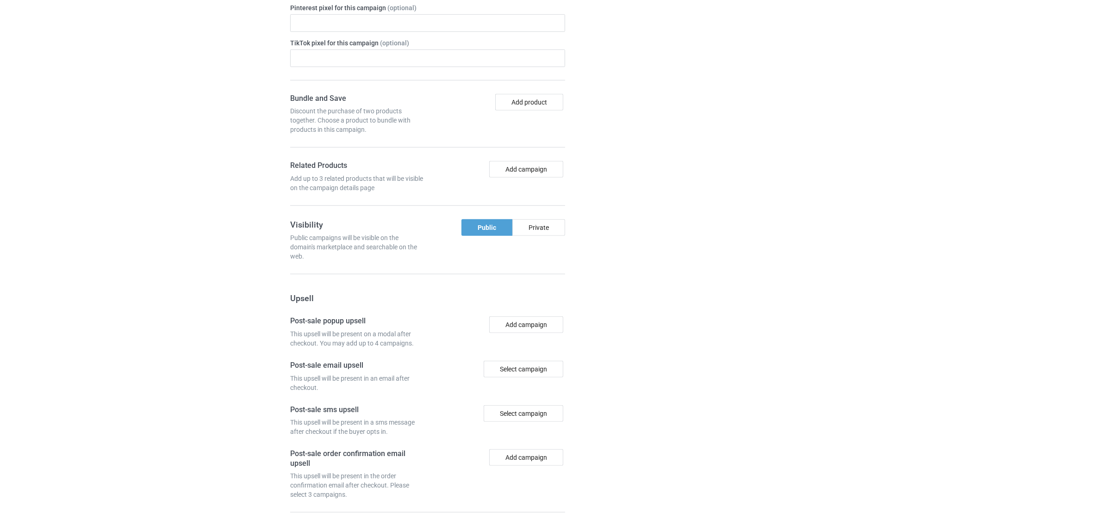
scroll to position [806, 0]
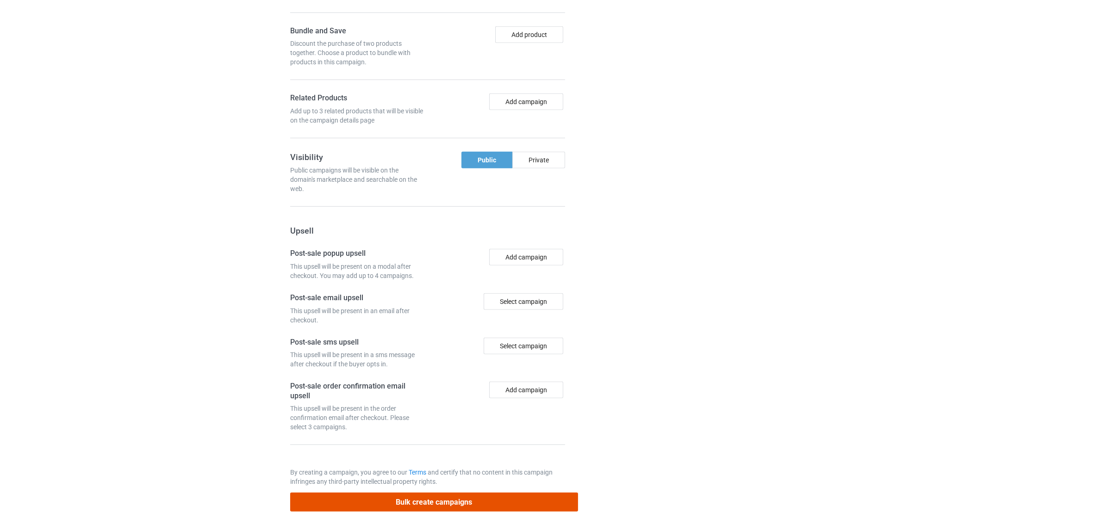
click at [468, 502] on button "Bulk create campaigns" at bounding box center [434, 502] width 288 height 19
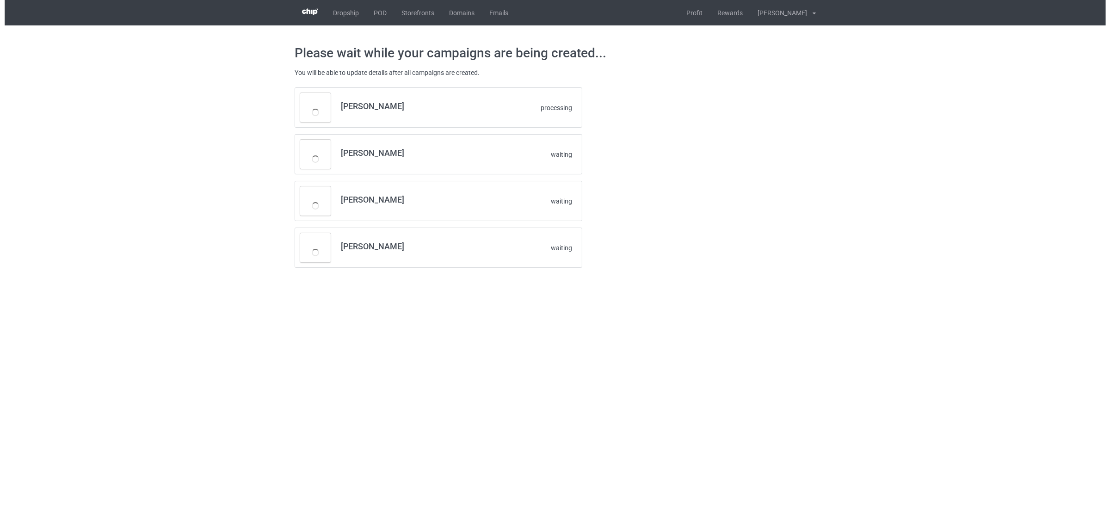
scroll to position [0, 0]
